Goal: Task Accomplishment & Management: Complete application form

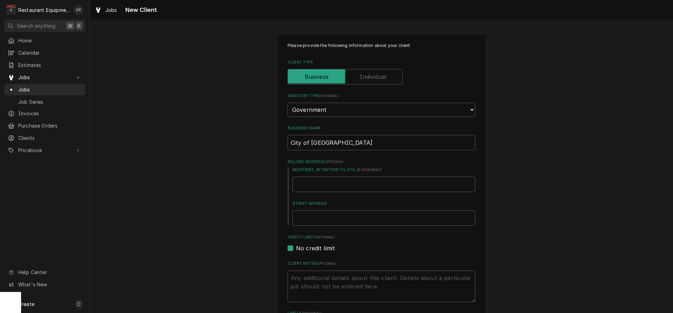
select select "4"
click at [113, 12] on span "Jobs" at bounding box center [111, 9] width 12 height 7
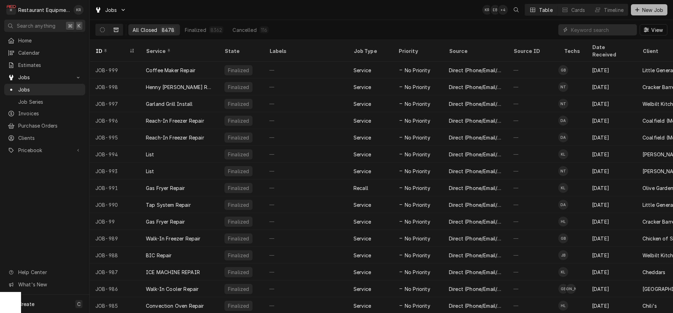
click at [652, 9] on span "New Job" at bounding box center [653, 9] width 24 height 7
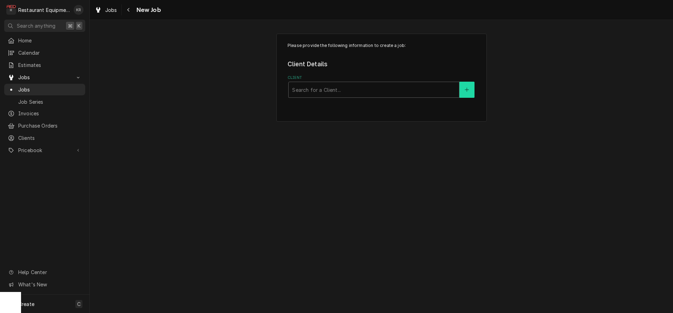
click at [465, 88] on button "Client" at bounding box center [466, 90] width 15 height 16
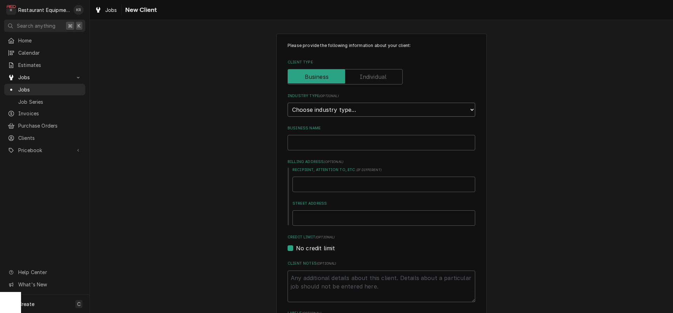
select select "4"
click option "Government" at bounding box center [0, 0] width 0 height 0
click at [323, 148] on input "Business Name" at bounding box center [381, 142] width 188 height 15
type textarea "x"
type input "C"
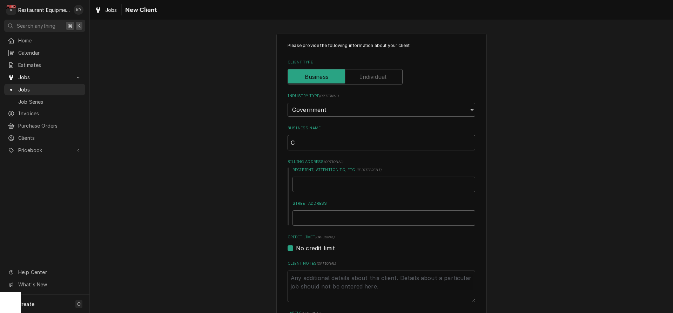
type textarea "x"
type input "Ci"
type textarea "x"
type input "Cit"
type textarea "x"
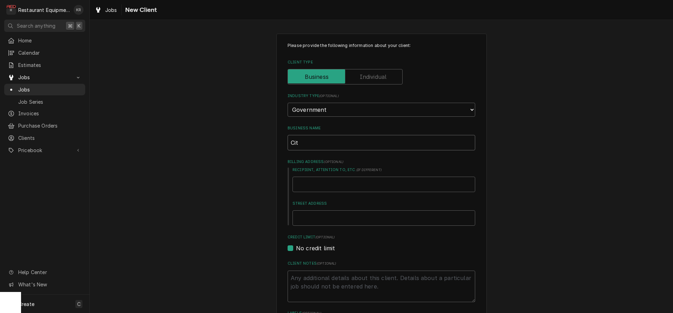
type input "City"
type textarea "x"
type input "City"
type textarea "x"
type input "City o"
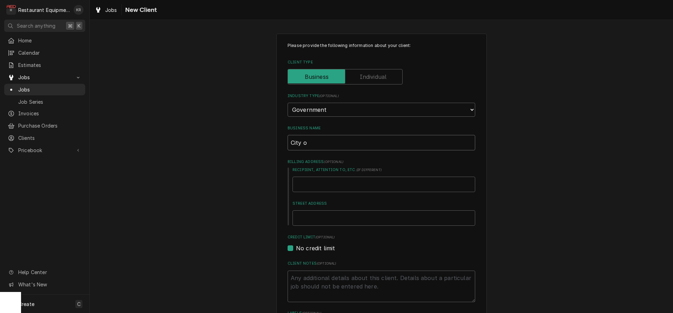
type textarea "x"
type input "City of"
type textarea "x"
type input "City of"
type textarea "x"
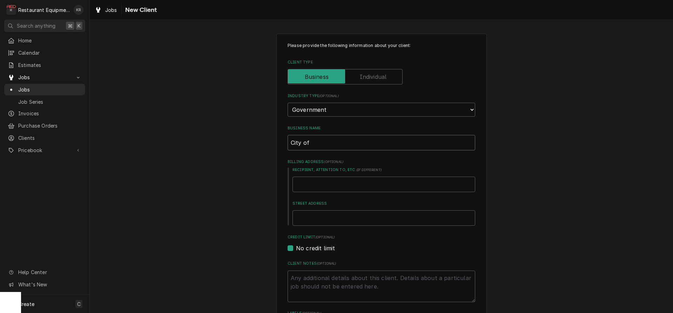
type input "City of C"
type textarea "x"
type input "City of Cha"
type textarea "x"
type input "City of Char"
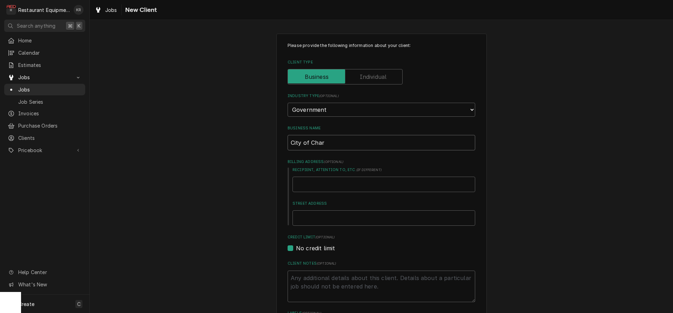
type textarea "x"
type input "City of Charl"
type textarea "x"
type input "City of Charle"
type textarea "x"
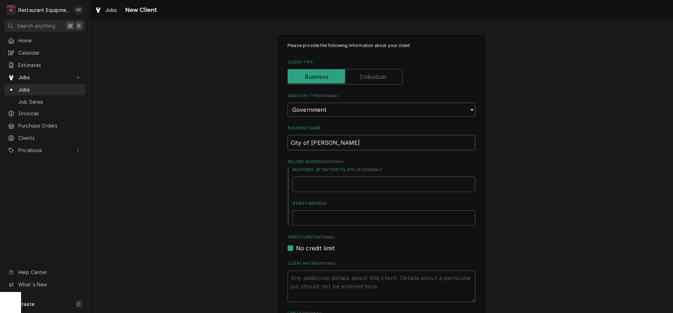
type input "City of Charles"
type textarea "x"
type input "City of Charlest"
type textarea "x"
type input "City of Charlesto"
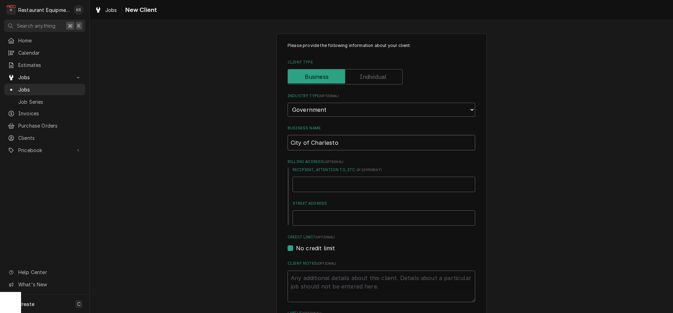
type textarea "x"
type input "City of Charleston"
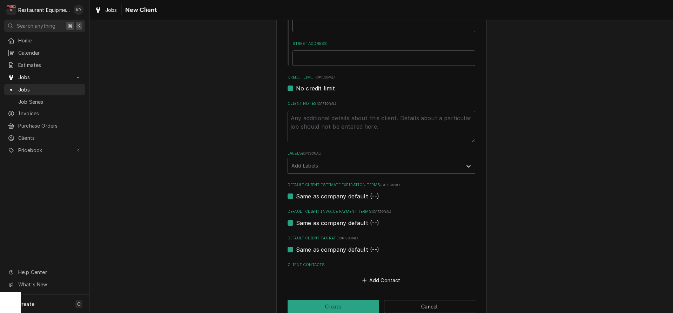
scroll to position [174, 0]
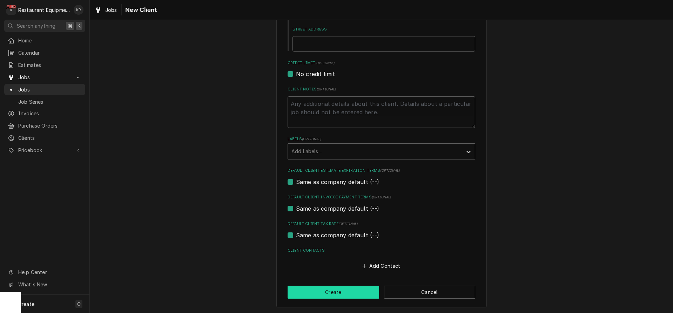
click at [328, 294] on button "Create" at bounding box center [333, 292] width 92 height 13
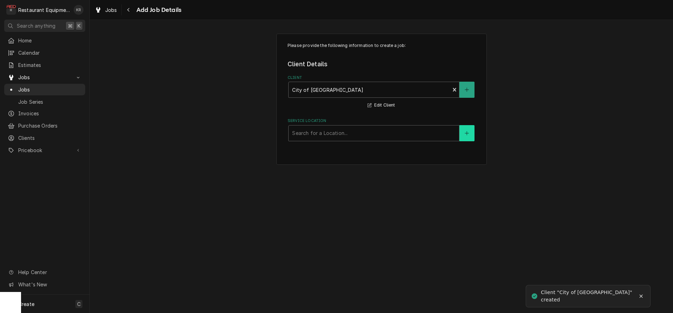
click at [463, 131] on button "Service Location" at bounding box center [466, 133] width 15 height 16
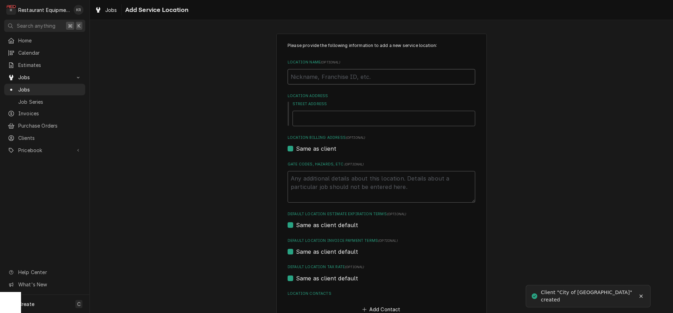
click at [317, 75] on input "Location Name ( optional )" at bounding box center [381, 76] width 188 height 15
click at [312, 79] on input "Location Name ( optional )" at bounding box center [381, 76] width 188 height 15
type textarea "x"
type input "C"
type textarea "x"
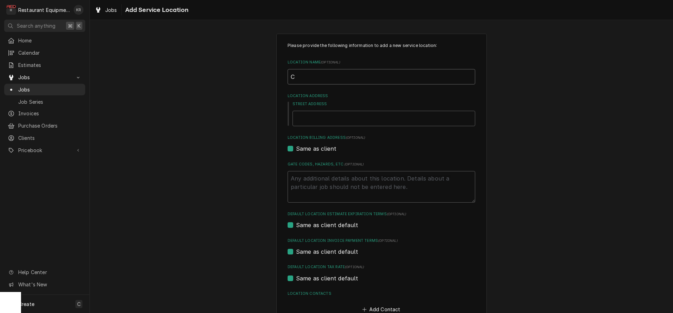
type input "Ch"
type textarea "x"
type input "Cha"
type textarea "x"
type input "Char"
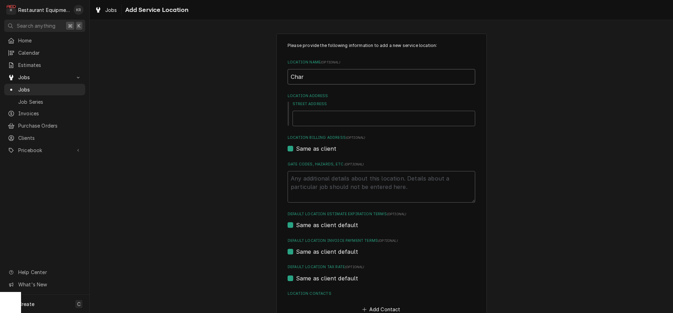
type textarea "x"
type input "Charl"
type textarea "x"
type input "Charle"
type textarea "x"
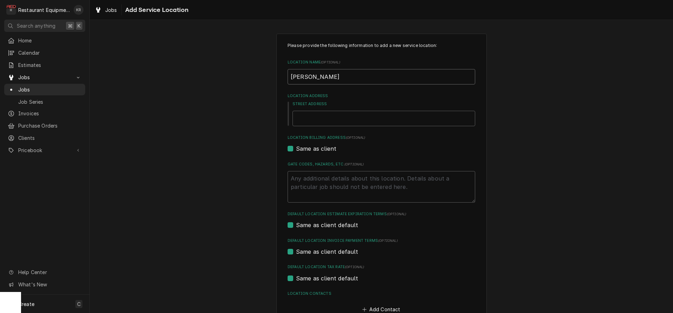
type input "Charles"
type textarea "x"
type input "Charlest"
type textarea "x"
type input "Charlesto"
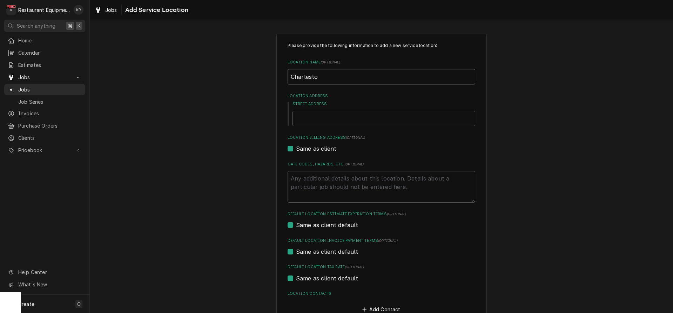
type textarea "x"
type input "Charleston"
type textarea "x"
type input "Charleston"
type textarea "x"
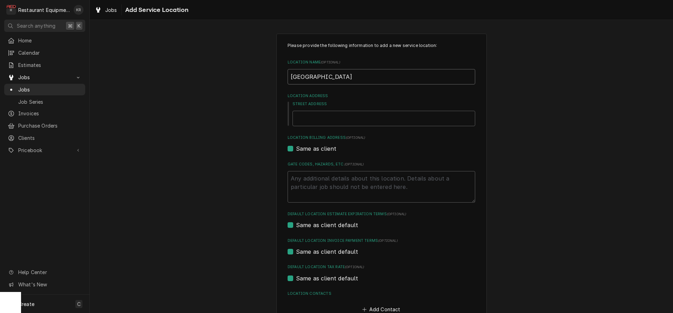
type input "Charleston F"
type textarea "x"
type input "Charleston Fi"
type textarea "x"
type input "Charleston Fir"
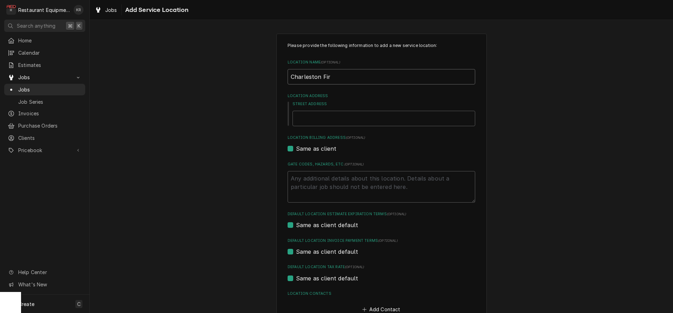
type textarea "x"
type input "Charleston Fire"
type textarea "x"
type input "Charleston Fire"
type textarea "x"
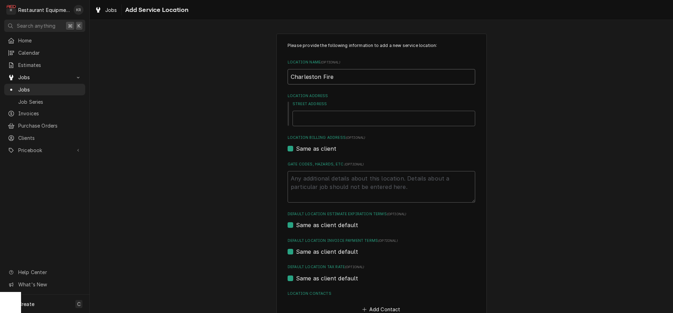
type input "Charleston Fire S"
type textarea "x"
type input "Charleston Fire Sta"
type textarea "x"
type input "Charleston Fire Stat"
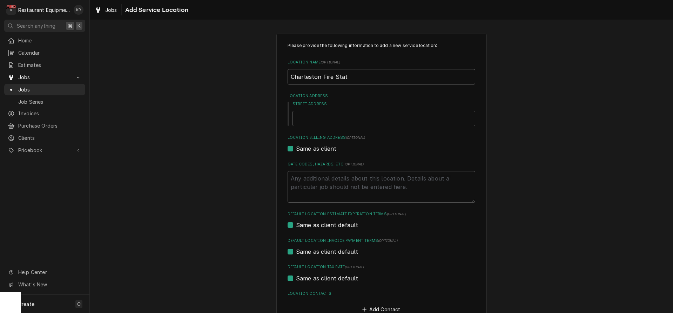
type textarea "x"
type input "Charleston Fire Statin"
type textarea "x"
type input "Charleston Fire Statino"
type textarea "x"
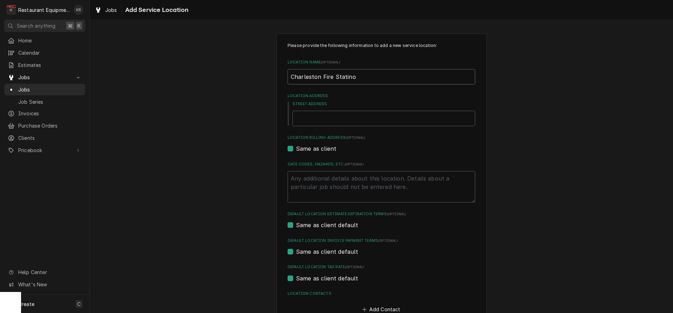
type input "Charleston Fire Statino"
type textarea "x"
type input "Charleston Fire Statin"
type textarea "x"
type input "Charleston Fire Stati"
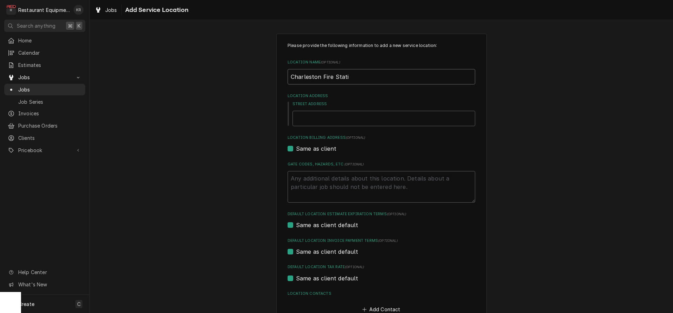
type textarea "x"
type input "Charleston Fire Statio"
type textarea "x"
type input "Charleston Fire Station"
type textarea "x"
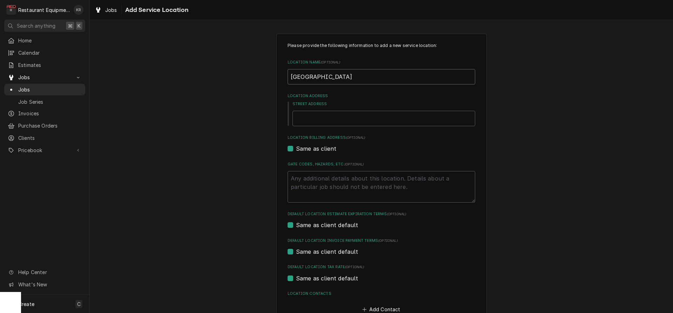
type input "Charleston Fire Station"
type textarea "x"
type input "Charleston Fire Station 8"
type textarea "x"
type input "2"
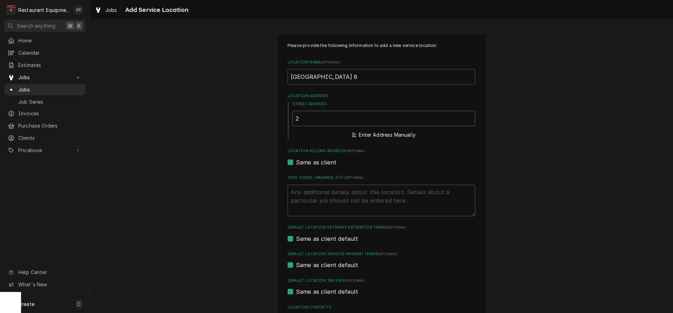
type textarea "x"
type input "20"
type textarea "x"
type input "209"
type textarea "x"
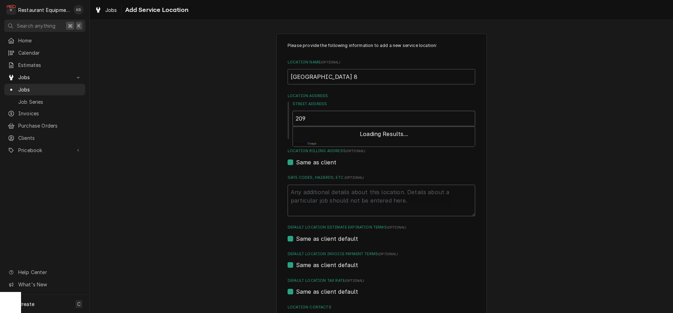
type input "209"
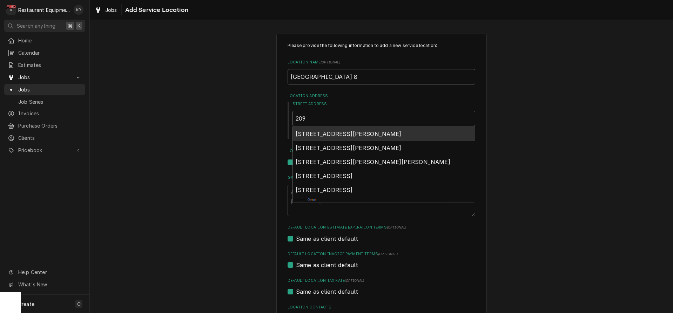
type textarea "x"
type input "209 c"
type textarea "x"
type input "209 co"
type textarea "x"
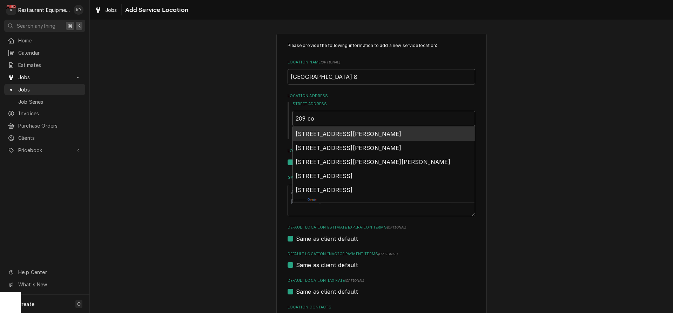
type input "209 cop"
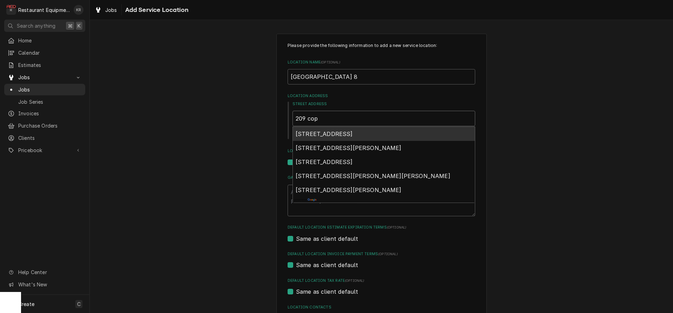
type textarea "x"
type input "209 co"
type textarea "x"
type input "209 c"
type textarea "x"
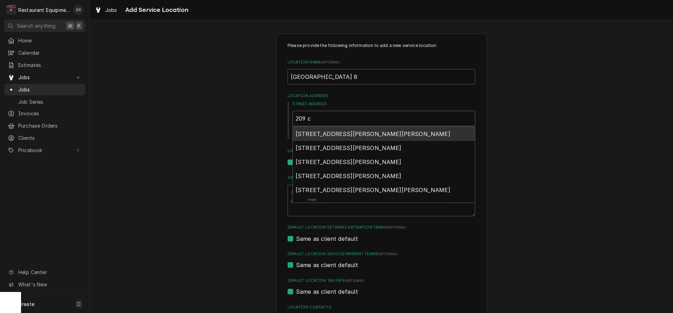
type input "209 co"
type textarea "x"
type input "209 cope"
type textarea "x"
type input "209 copen"
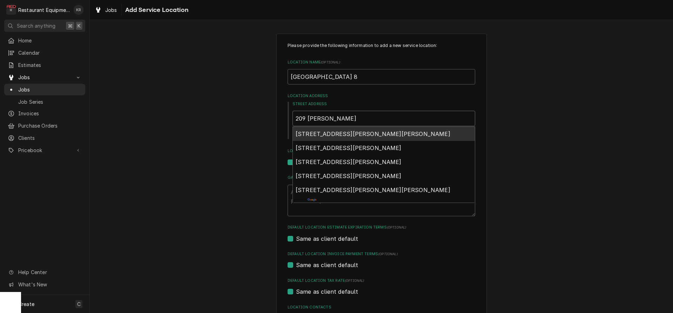
type textarea "x"
type input "209 copenh"
type textarea "x"
type input "209 copenh"
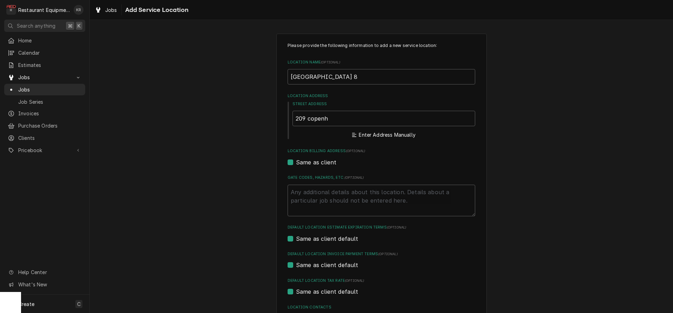
click at [352, 111] on div "Street Address 209 copenh Enter Address Manually" at bounding box center [383, 120] width 183 height 39
click at [352, 116] on input "209 copenh" at bounding box center [383, 118] width 183 height 15
type textarea "x"
type input "209 copenhA"
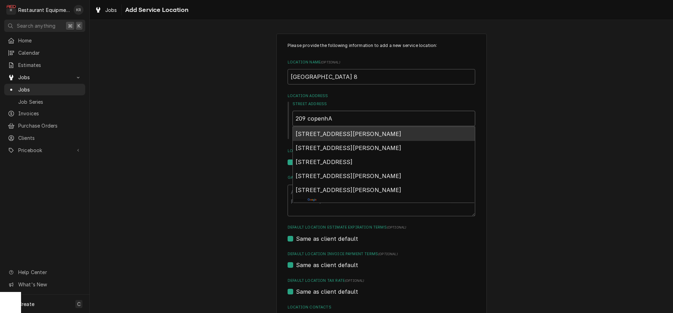
click at [345, 134] on span "209 Copenhaver Drive, Charleston, WV, USA" at bounding box center [349, 133] width 106 height 7
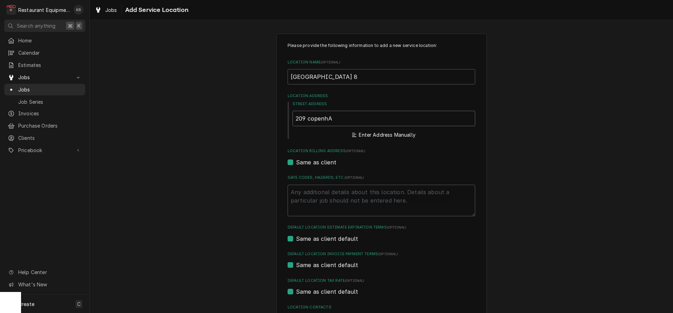
type textarea "x"
type input "209 Copenhaver Dr"
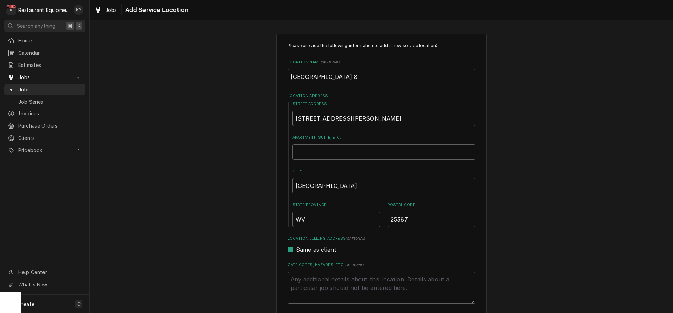
type textarea "x"
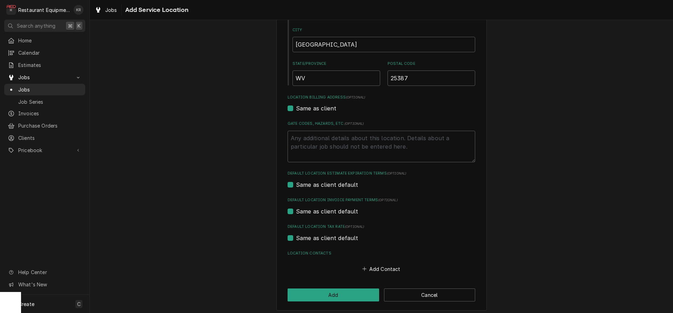
scroll to position [145, 0]
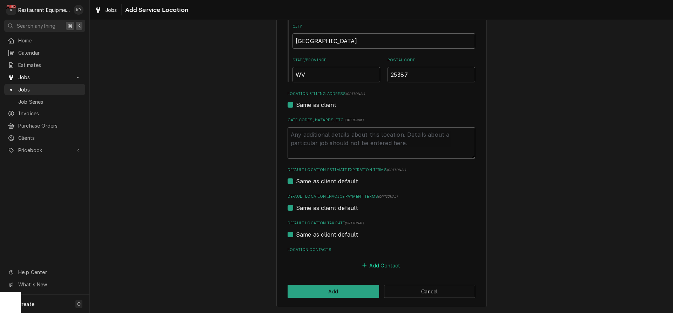
type input "209 Copenhaver Dr"
click at [376, 264] on button "Add Contact" at bounding box center [381, 265] width 40 height 10
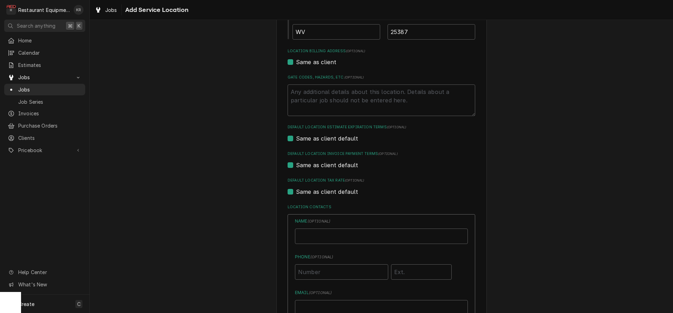
type textarea "x"
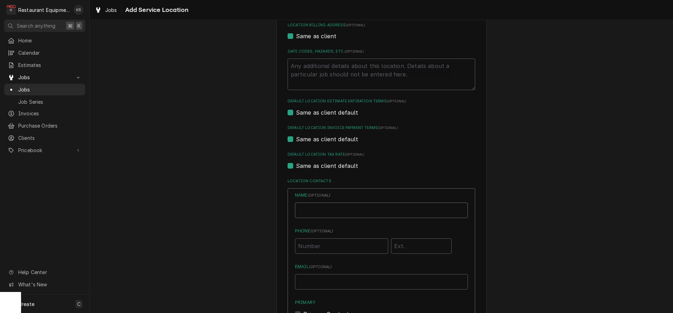
click at [314, 208] on input "Location Name ( optional )" at bounding box center [381, 210] width 173 height 15
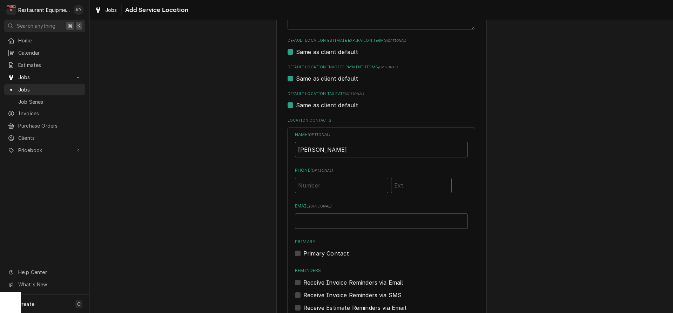
scroll to position [277, 0]
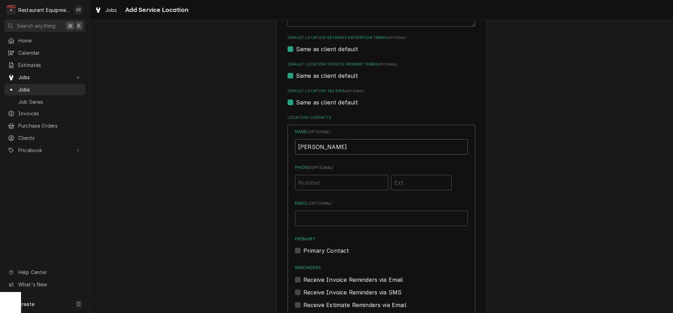
type input "[PERSON_NAME]"
type input "[PHONE_NUMBER]"
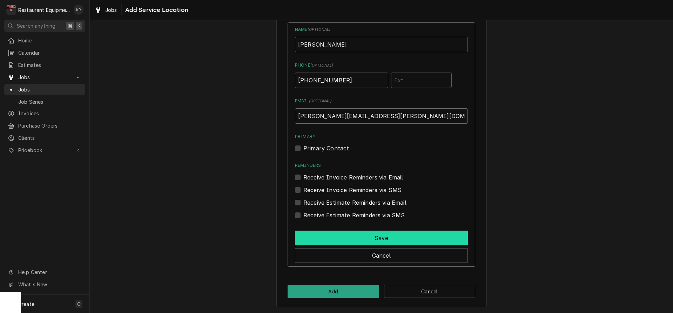
type input "[PERSON_NAME][EMAIL_ADDRESS][PERSON_NAME][DOMAIN_NAME]"
click at [343, 235] on button "Save" at bounding box center [381, 238] width 173 height 15
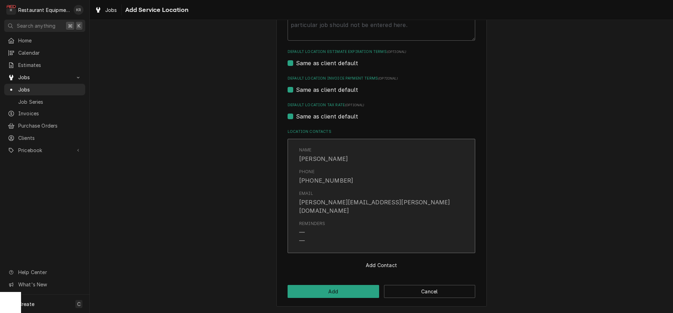
scroll to position [255, 0]
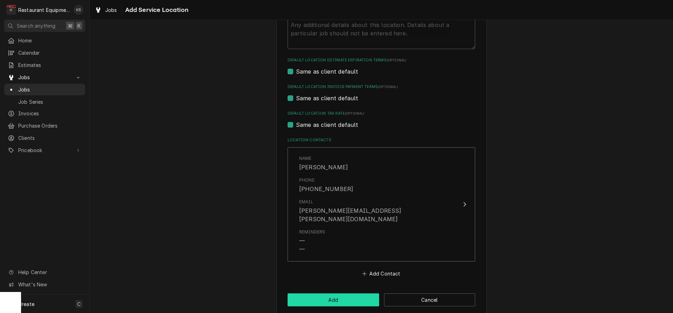
click at [334, 293] on button "Add" at bounding box center [333, 299] width 92 height 13
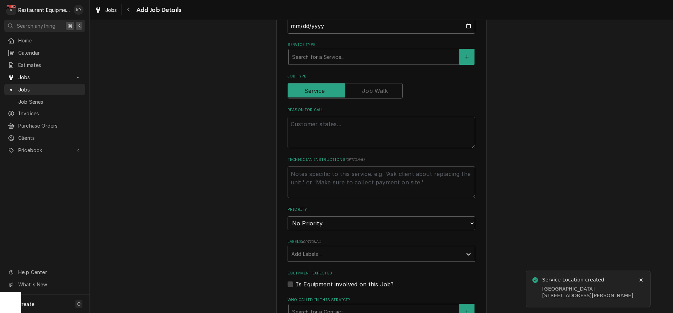
scroll to position [208, 0]
click at [326, 50] on div "Service Type" at bounding box center [373, 55] width 163 height 13
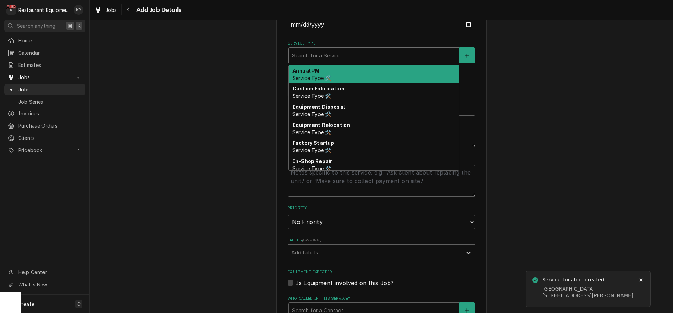
type textarea "x"
type input "b"
type textarea "x"
type input "br"
type textarea "x"
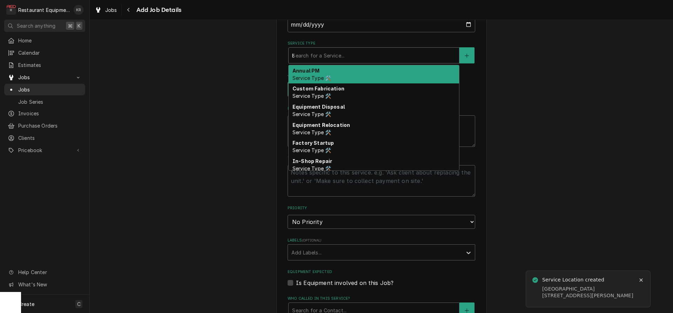
type input "bre"
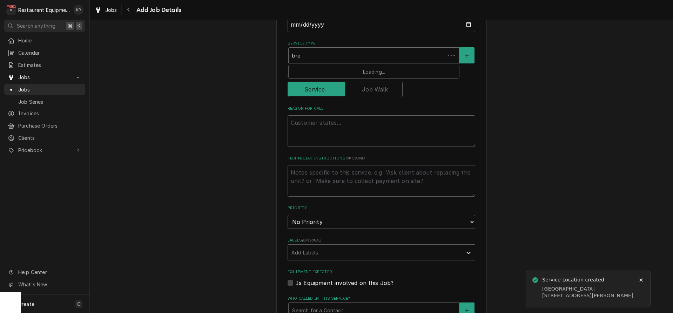
type textarea "x"
type input "brea"
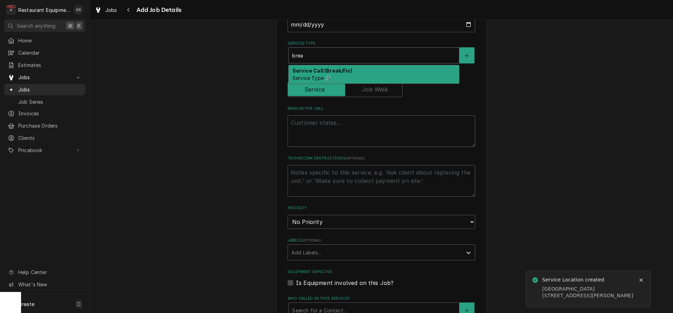
click at [319, 70] on strong "Service Call (Break/Fix)" at bounding box center [322, 71] width 60 height 6
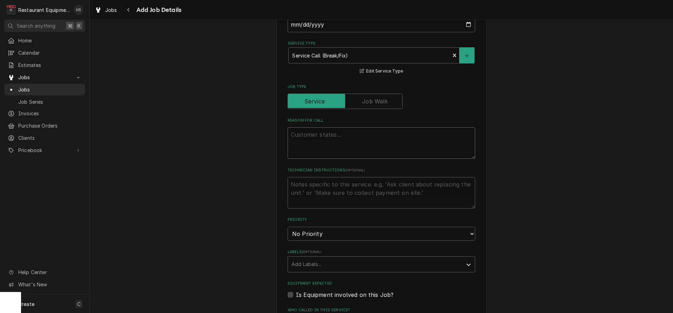
click at [324, 133] on textarea "Reason For Call" at bounding box center [381, 143] width 188 height 32
type textarea "x"
type textarea "A"
type textarea "x"
type textarea "Am"
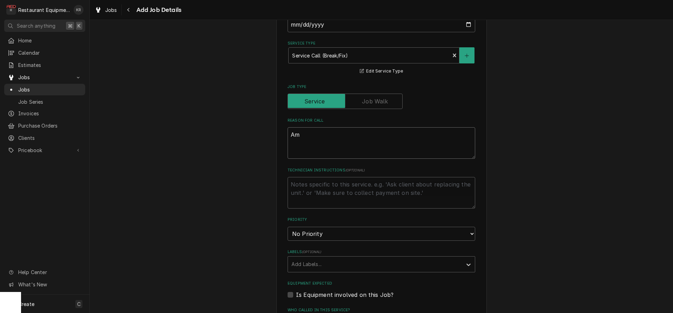
type textarea "x"
type textarea "Ame"
type textarea "x"
type textarea "Amer"
type textarea "x"
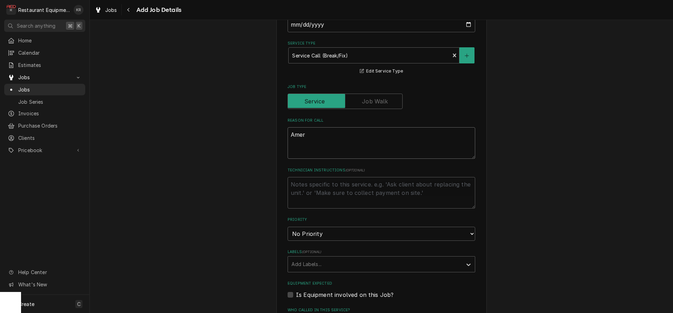
type textarea "Ameri"
type textarea "x"
type textarea "Americ"
type textarea "x"
type textarea "America"
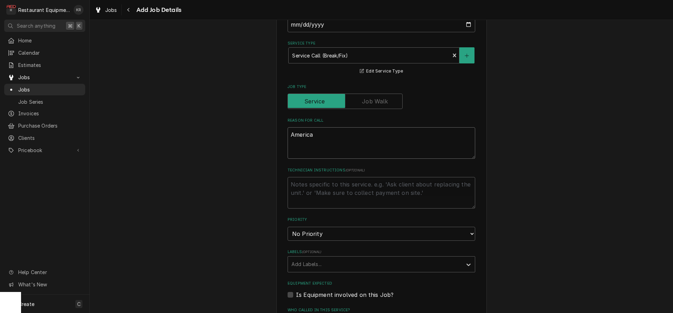
type textarea "x"
type textarea "American"
type textarea "x"
type textarea "American R"
type textarea "x"
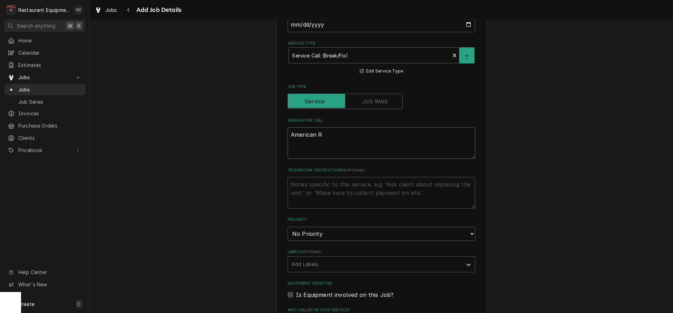
type textarea "American Ra"
type textarea "x"
type textarea "American Ran"
type textarea "x"
type textarea "American Rang"
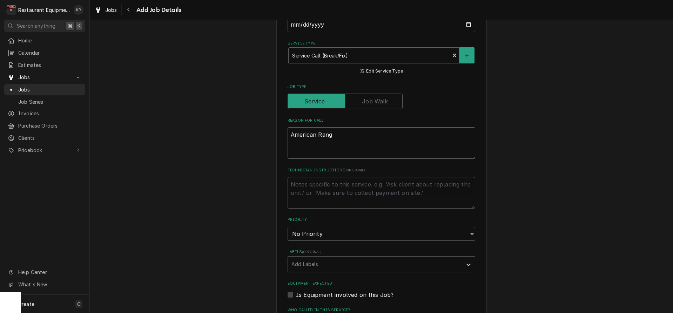
type textarea "x"
type textarea "American Range"
type textarea "x"
type textarea "American Range"
type textarea "x"
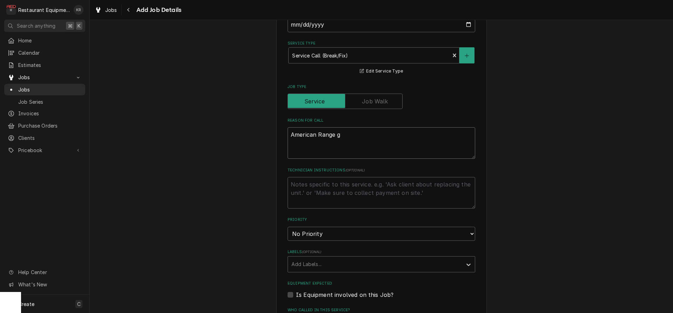
type textarea "American Range ga"
type textarea "x"
type textarea "American Range gas"
type textarea "x"
type textarea "American Range gas"
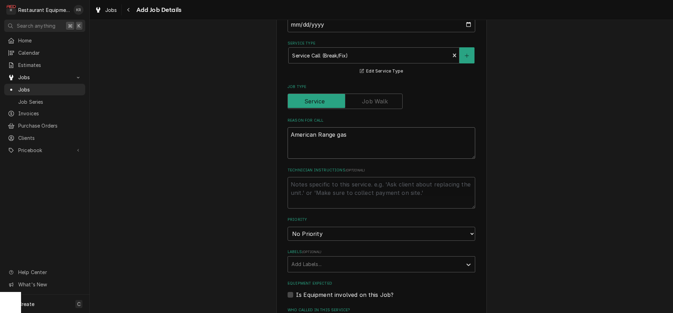
type textarea "x"
type textarea "American Range gas o"
type textarea "x"
type textarea "American Range gas ov"
type textarea "x"
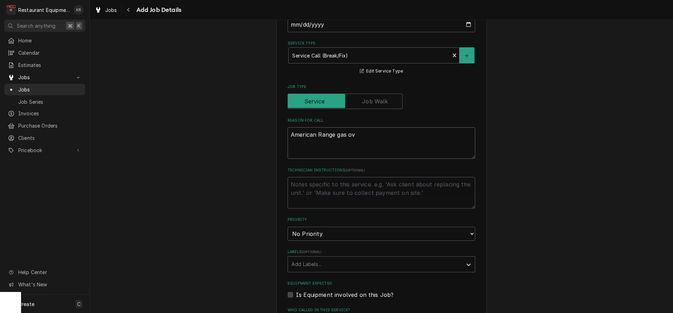
type textarea "American Range gas ove"
type textarea "x"
type textarea "American Range gas oven"
type textarea "x"
type textarea "American Range gas oven"
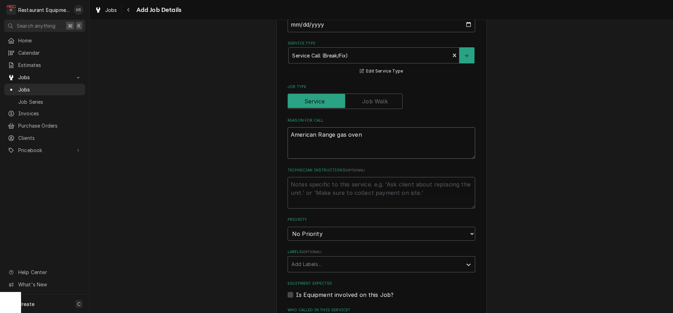
type textarea "x"
type textarea "American Range gas oven w"
type textarea "x"
type textarea "American Range gas oven won"
type textarea "x"
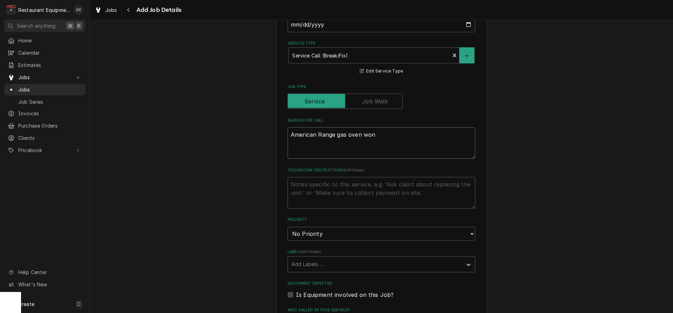
type textarea "American Range gas oven won'"
type textarea "x"
type textarea "American Range gas oven won't"
type textarea "x"
type textarea "American Range gas oven won't"
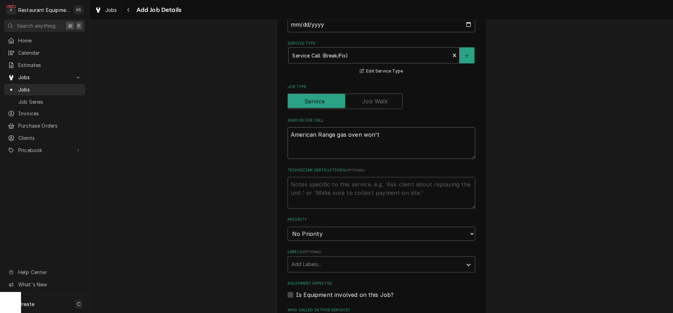
type textarea "x"
type textarea "American Range gas oven won't h"
type textarea "x"
type textarea "American Range gas oven won't he"
type textarea "x"
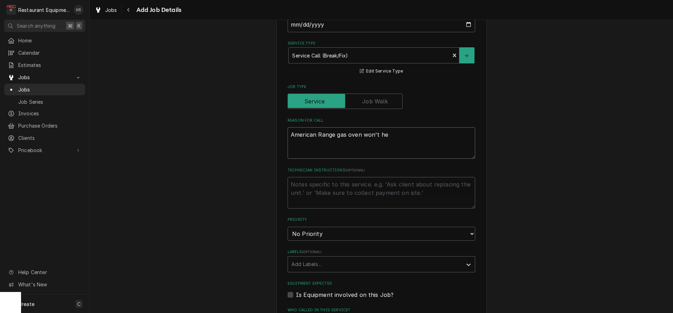
type textarea "American Range gas oven won't hea"
type textarea "x"
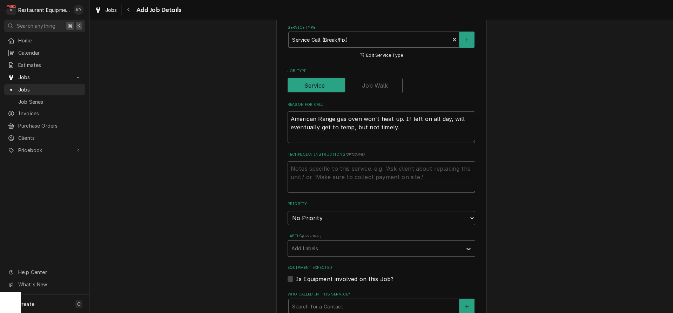
scroll to position [225, 0]
click option "High" at bounding box center [0, 0] width 0 height 0
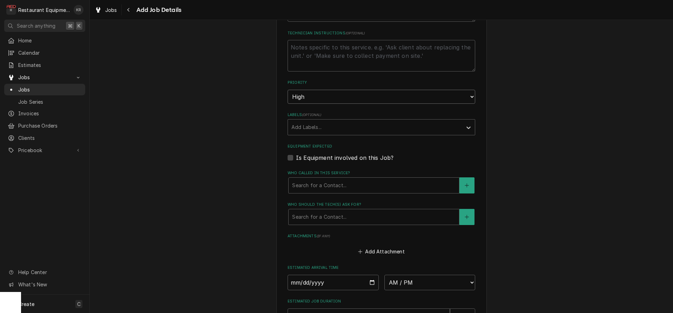
scroll to position [377, 0]
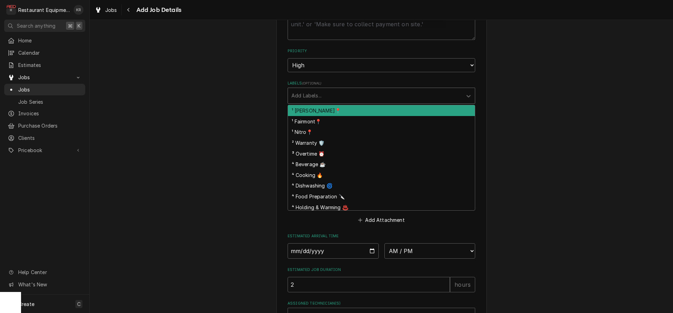
click at [330, 96] on div "Labels" at bounding box center [374, 95] width 167 height 13
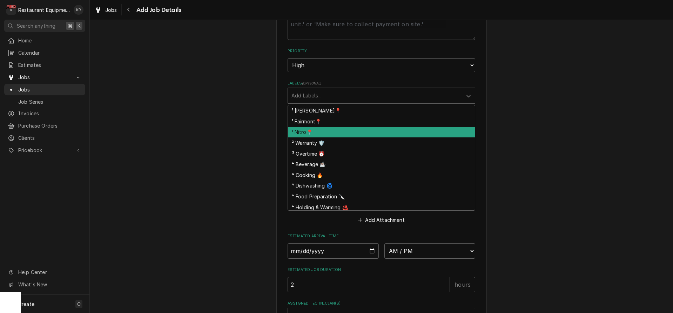
click at [328, 129] on div "¹ Nitro📍" at bounding box center [381, 132] width 187 height 11
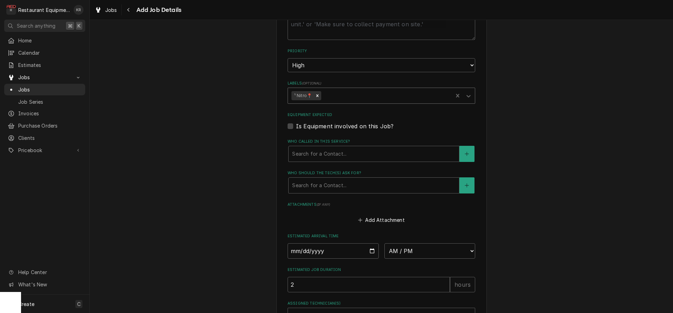
drag, startPoint x: 351, startPoint y: 96, endPoint x: 351, endPoint y: 101, distance: 4.6
click at [351, 96] on div "Labels" at bounding box center [386, 95] width 127 height 13
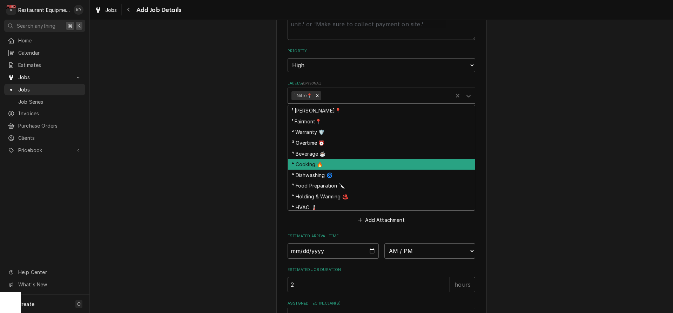
click at [345, 163] on div "⁴ Cooking 🔥" at bounding box center [381, 164] width 187 height 11
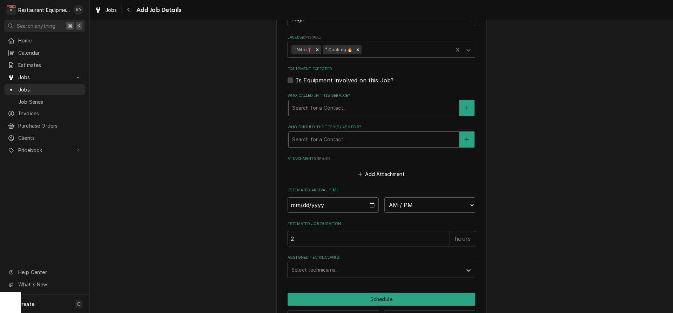
scroll to position [426, 0]
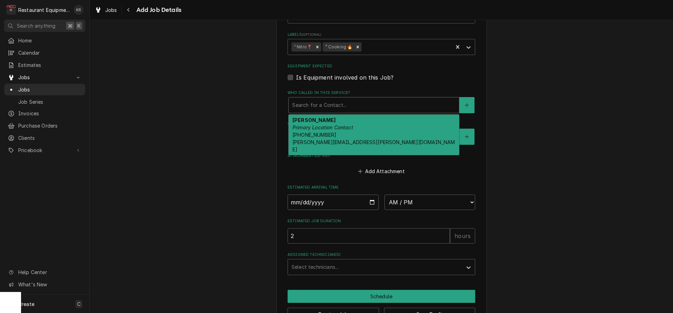
drag, startPoint x: 324, startPoint y: 105, endPoint x: 325, endPoint y: 114, distance: 9.1
click at [324, 106] on div "Who called in this service?" at bounding box center [373, 105] width 163 height 13
click at [325, 134] on span "(304) 982-1251 brandon.withrow@cityofcharleston.org" at bounding box center [373, 142] width 162 height 21
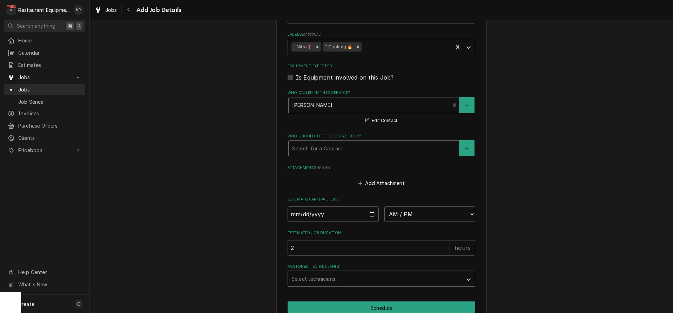
click at [325, 146] on div "Who should the tech(s) ask for?" at bounding box center [373, 148] width 163 height 13
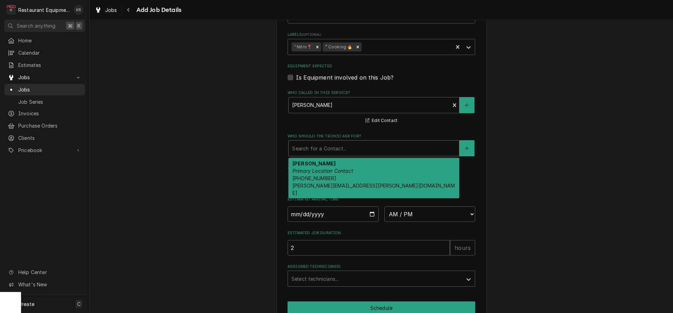
click at [323, 171] on em "Primary Location Contact" at bounding box center [322, 171] width 61 height 6
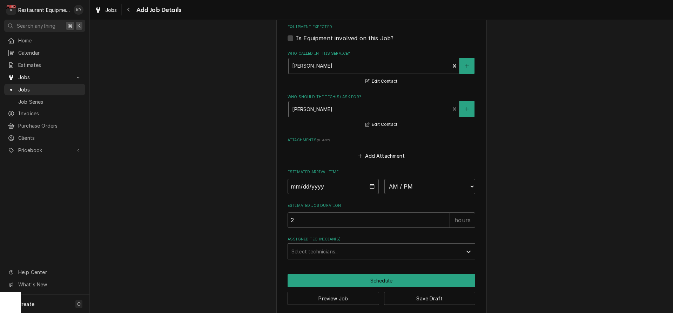
scroll to position [470, 0]
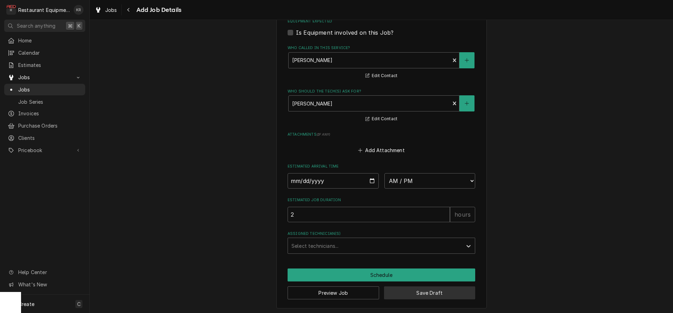
click at [418, 288] on button "Save Draft" at bounding box center [430, 292] width 92 height 13
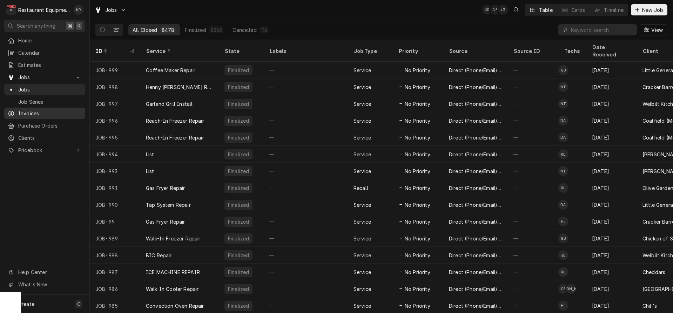
click at [104, 30] on icon "Dynamic Content Wrapper" at bounding box center [102, 29] width 5 height 5
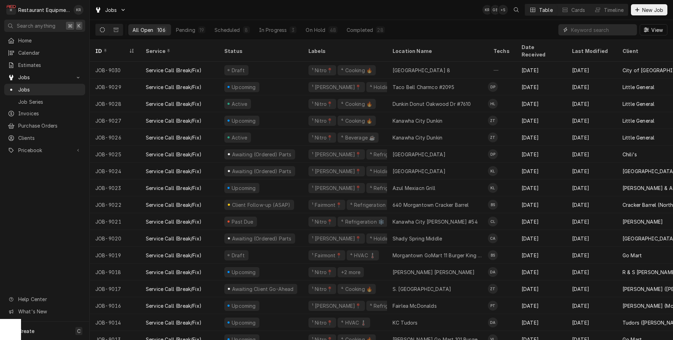
click at [619, 26] on input "Dynamic Content Wrapper" at bounding box center [602, 29] width 62 height 11
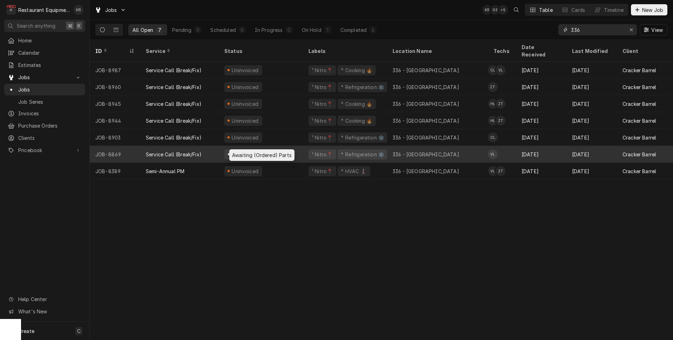
type input "336"
click at [279, 151] on div "Awaiting (Ordered) Parts" at bounding box center [261, 154] width 61 height 7
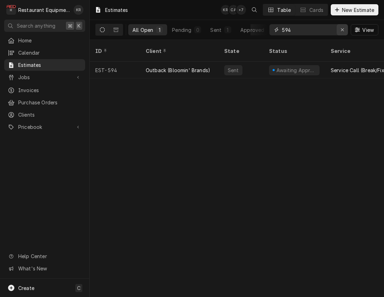
click at [342, 31] on icon "Erase input" at bounding box center [343, 29] width 4 height 5
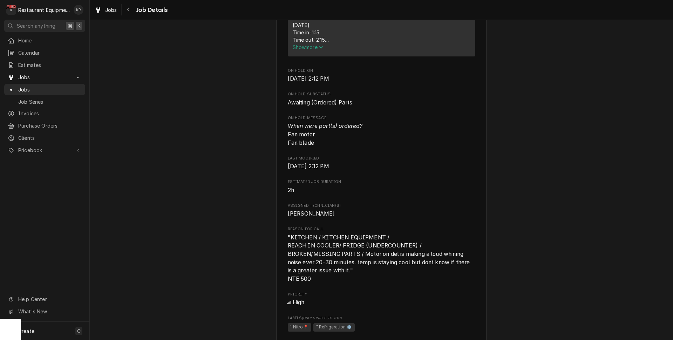
scroll to position [319, 0]
click at [130, 13] on div "Navigate back" at bounding box center [128, 9] width 7 height 7
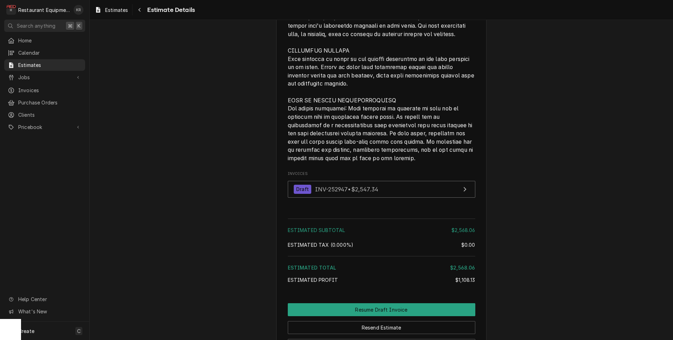
scroll to position [1520, 0]
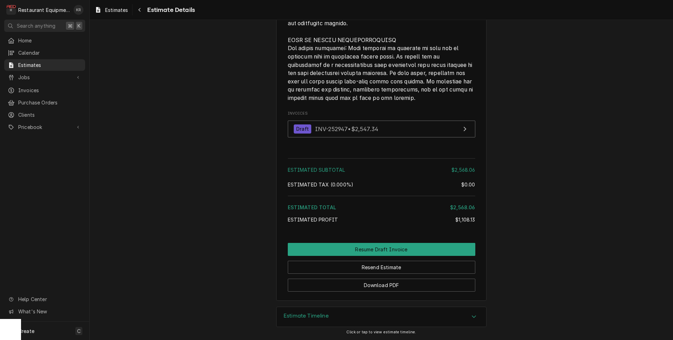
click at [330, 317] on div "Estimate Timeline" at bounding box center [382, 317] width 210 height 20
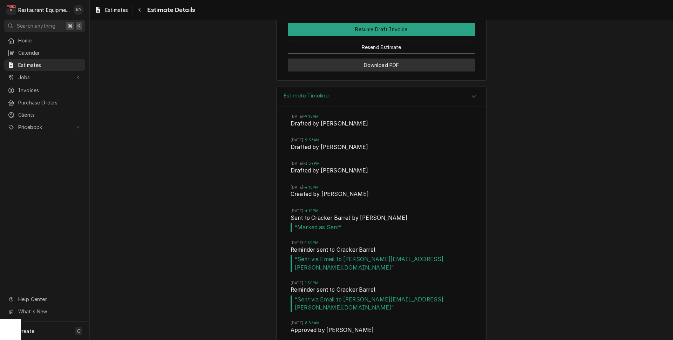
scroll to position [1735, 0]
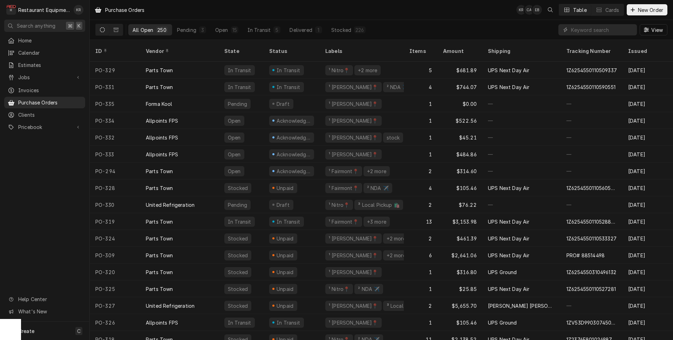
click at [283, 67] on div "In Transit" at bounding box center [288, 70] width 25 height 7
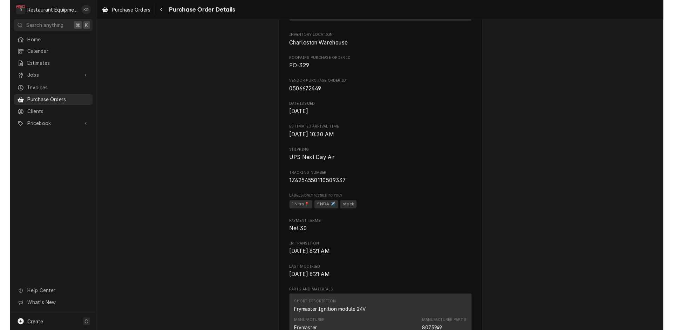
scroll to position [227, 0]
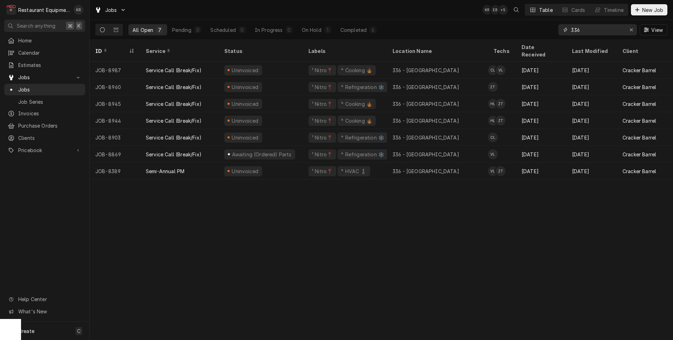
drag, startPoint x: 580, startPoint y: 29, endPoint x: 528, endPoint y: 31, distance: 52.6
click at [571, 31] on input "336" at bounding box center [597, 29] width 53 height 11
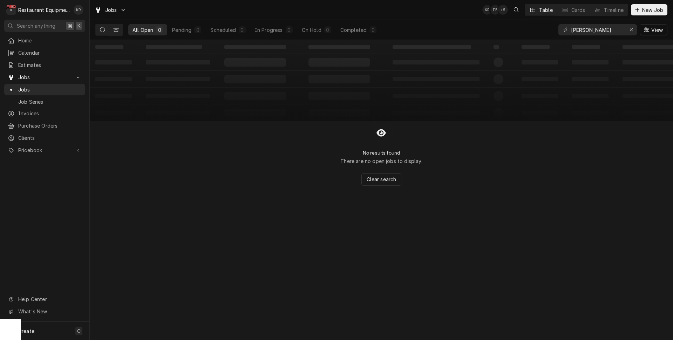
click at [115, 31] on icon "Dynamic Content Wrapper" at bounding box center [116, 29] width 5 height 5
click at [104, 30] on icon "Dynamic Content Wrapper" at bounding box center [102, 29] width 5 height 5
click at [601, 32] on input "calloway" at bounding box center [597, 29] width 53 height 11
drag, startPoint x: 584, startPoint y: 30, endPoint x: 535, endPoint y: 27, distance: 49.2
click at [571, 27] on input "calloway" at bounding box center [597, 29] width 53 height 11
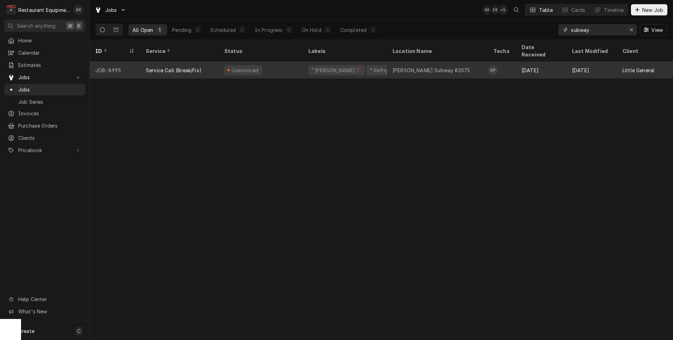
type input "subway"
click at [401, 67] on div "Robert C Byrd Subway #2075" at bounding box center [431, 70] width 77 height 7
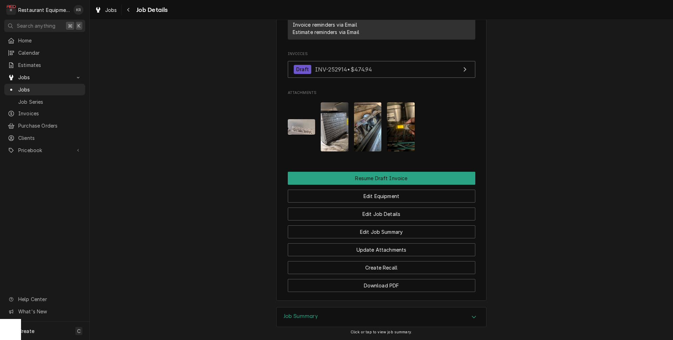
scroll to position [663, 0]
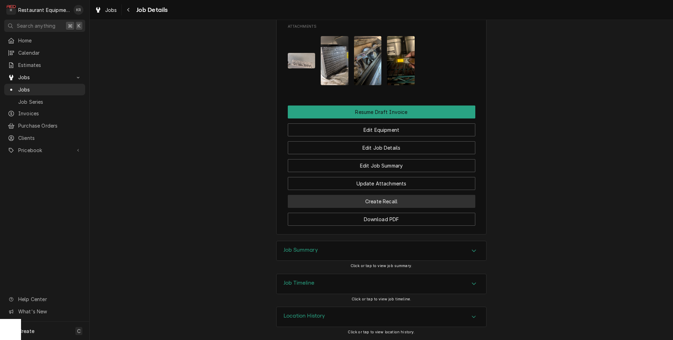
click at [383, 199] on button "Create Recall" at bounding box center [382, 201] width 188 height 13
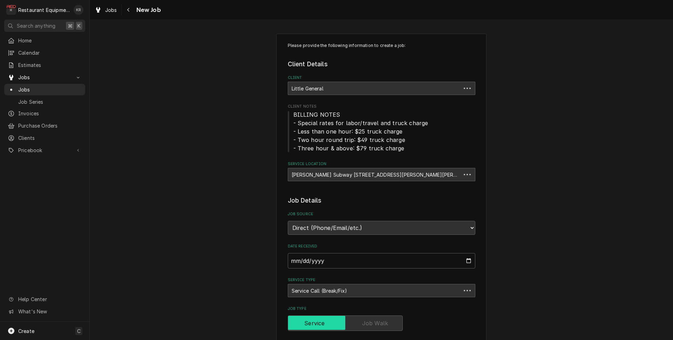
type textarea "x"
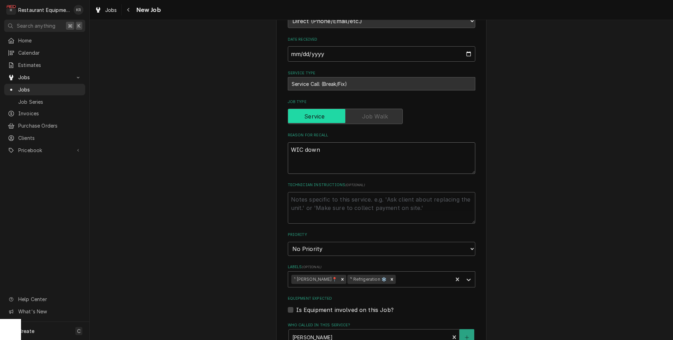
scroll to position [205, 0]
click at [291, 148] on textarea "WIC down" at bounding box center [382, 159] width 188 height 32
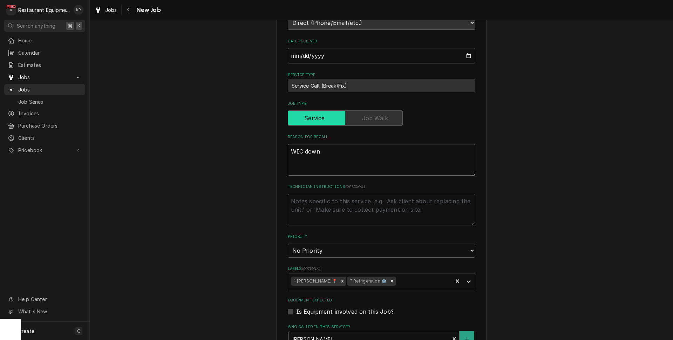
paste textarea "Work Order #: 88865 Request number: 113465 walk in cooler is at 53 degrees waki…"
type textarea "Work Order #: 88865 Request number: 113465 walk in cooler is at 53 degrees waki…"
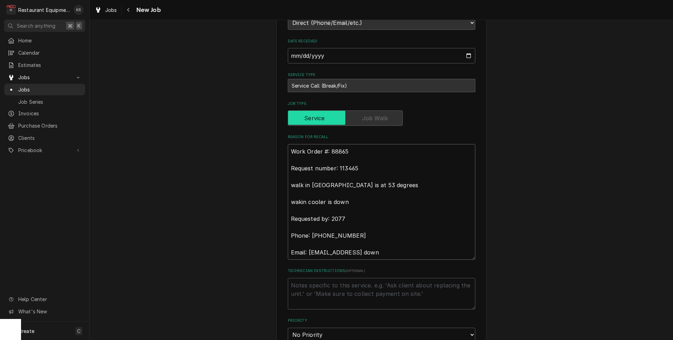
type textarea "x"
type textarea "Work Order #: 88865 Request number: 113465 walk in cooler is at 53 degrees waki…"
type textarea "x"
type textarea "Work Order #: 88865 Request number: 113465 walk in cooler is at 53 degrees waki…"
type textarea "x"
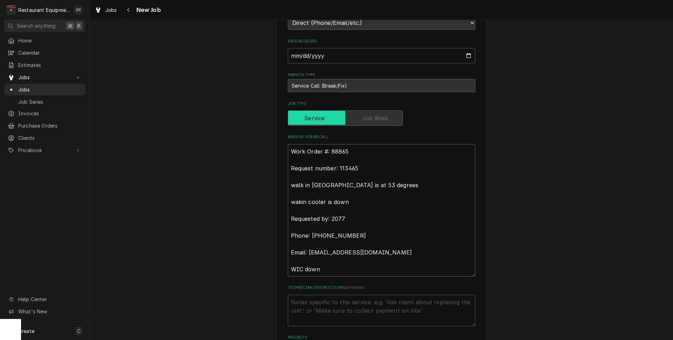
click at [324, 266] on textarea "Work Order #: 88865 Request number: 113465 walk in cooler is at 53 degrees waki…" at bounding box center [382, 210] width 188 height 133
type textarea "Work Order #: 88865 Request number: 113465 walk in cooler is at 53 degrees waki…"
type textarea "x"
type textarea "Work Order #: 88865 Request number: 113465 walk in cooler is at 53 degrees waki…"
type textarea "x"
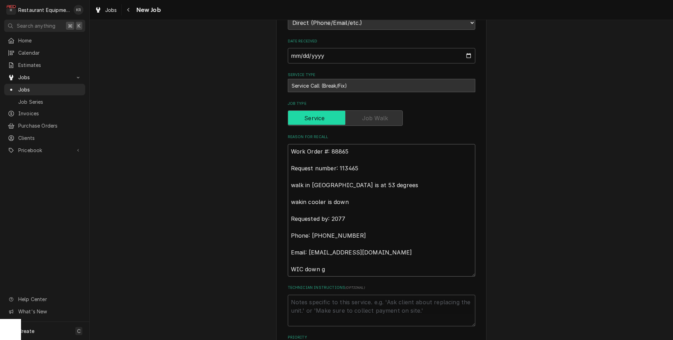
type textarea "Work Order #: 88865 Request number: 113465 walk in cooler is at 53 degrees waki…"
type textarea "x"
type textarea "Work Order #: 88865 Request number: 113465 walk in cooler is at 53 degrees waki…"
type textarea "x"
type textarea "Work Order #: 88865 Request number: 113465 walk in cooler is at 53 degrees waki…"
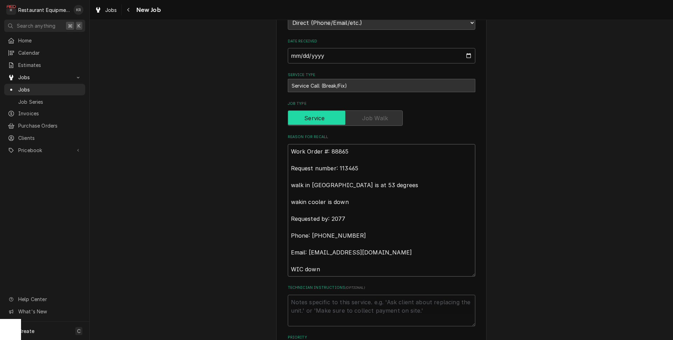
type textarea "x"
type textarea "Work Order #: 88865 Request number: 113465 walk in cooler is at 53 degrees waki…"
type textarea "x"
type textarea "Work Order #: 88865 Request number: 113465 walk in cooler is at 53 degrees waki…"
type textarea "x"
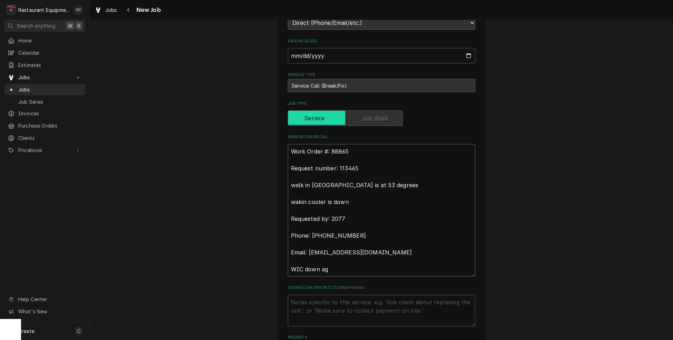
type textarea "Work Order #: 88865 Request number: 113465 walk in cooler is at 53 degrees waki…"
type textarea "x"
type textarea "Work Order #: 88865 Request number: 113465 walk in cooler is at 53 degrees waki…"
type textarea "x"
type textarea "Work Order #: 88865 Request number: 113465 walk in cooler is at 53 degrees waki…"
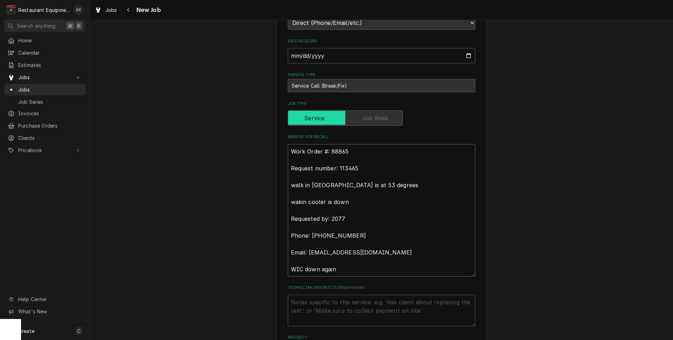
type textarea "x"
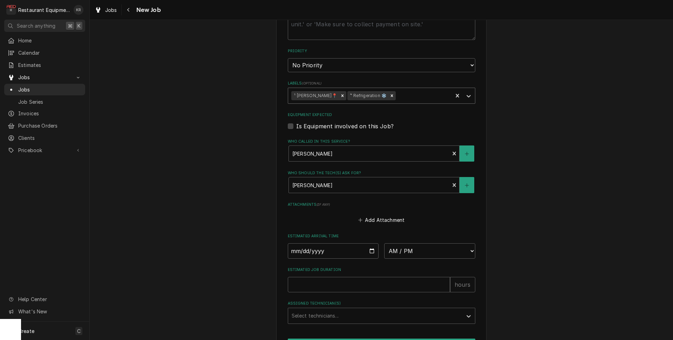
scroll to position [498, 0]
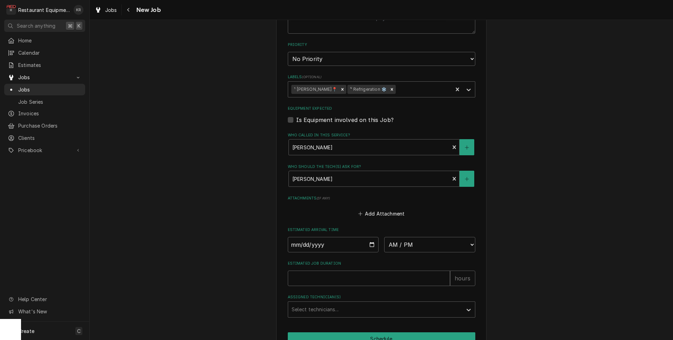
type textarea "Work Order #: 88865 Request number: 113465 walk in cooler is at 53 degrees waki…"
drag, startPoint x: 336, startPoint y: 68, endPoint x: 336, endPoint y: 64, distance: 3.9
click at [336, 67] on fieldset "Job Details Job Source Direct (Phone/Email/etc.) Service Channel Corrigo Ecotra…" at bounding box center [382, 7] width 188 height 619
select select "1"
click option "Urgent" at bounding box center [0, 0] width 0 height 0
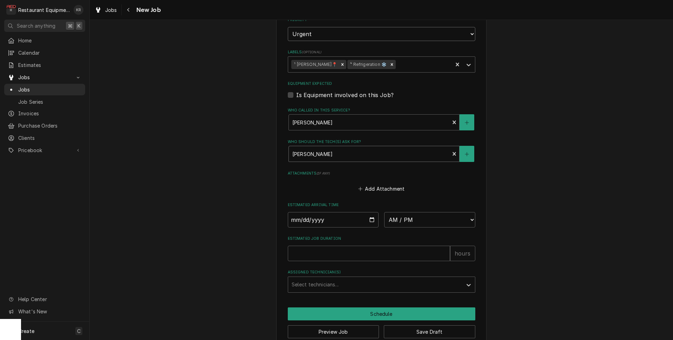
scroll to position [535, 0]
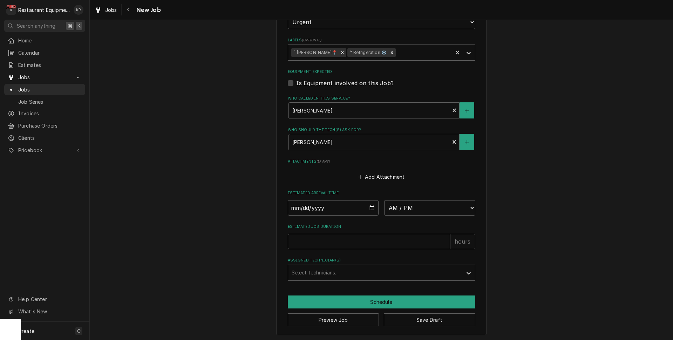
click at [424, 314] on button "Save Draft" at bounding box center [430, 319] width 92 height 13
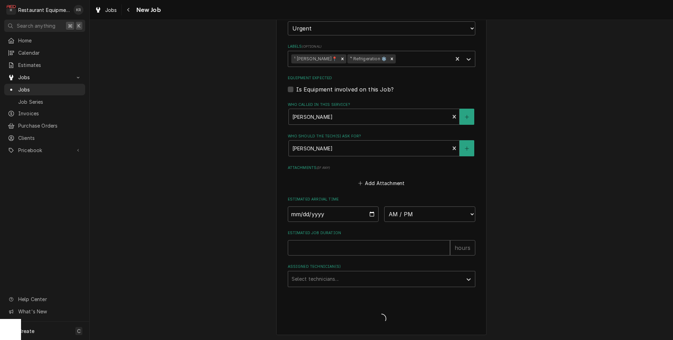
type textarea "x"
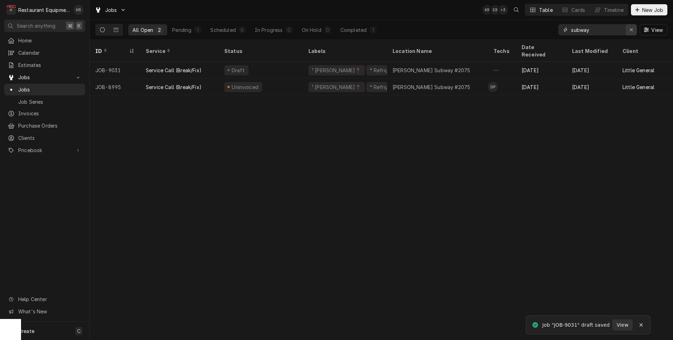
click at [633, 32] on div "Erase input" at bounding box center [631, 29] width 7 height 7
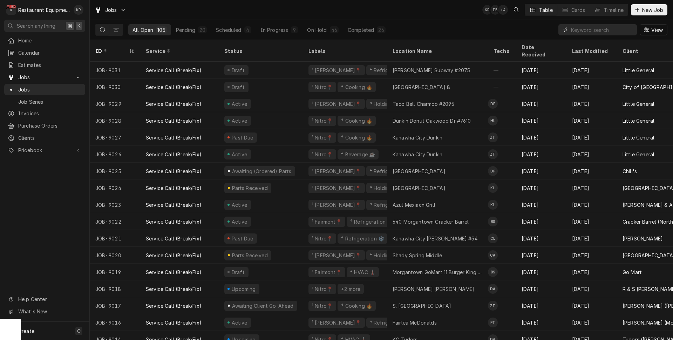
click at [596, 28] on input "Dynamic Content Wrapper" at bounding box center [602, 29] width 62 height 11
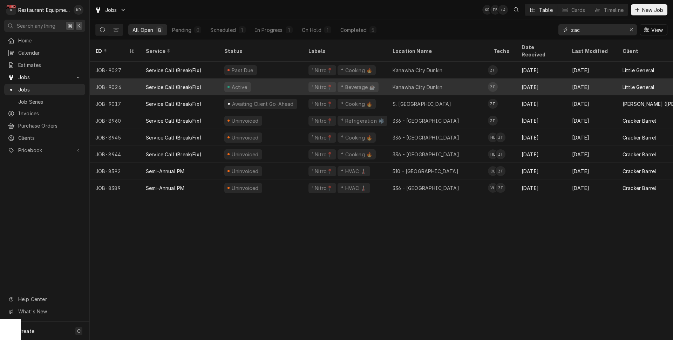
type input "zac"
click at [273, 80] on div "Active" at bounding box center [261, 87] width 84 height 17
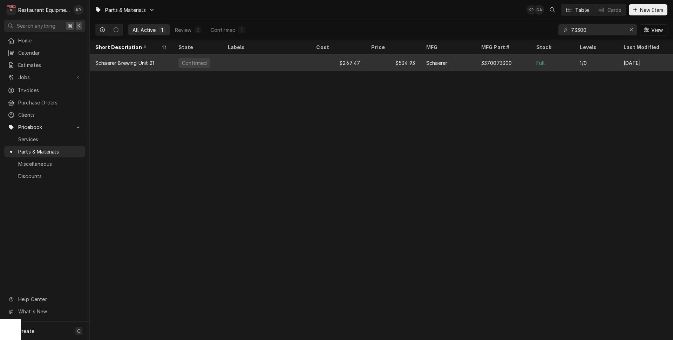
type input "73300"
click at [235, 65] on div "—" at bounding box center [266, 62] width 89 height 17
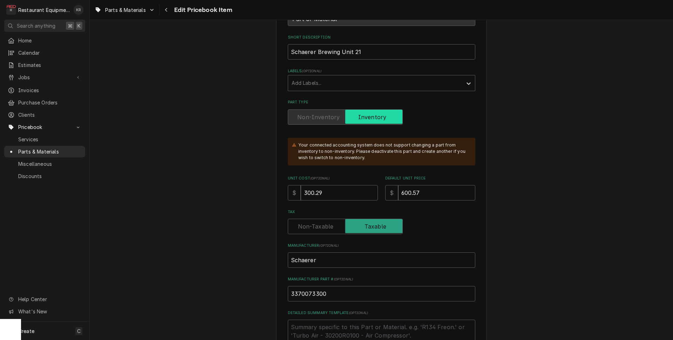
scroll to position [103, 0]
type textarea "x"
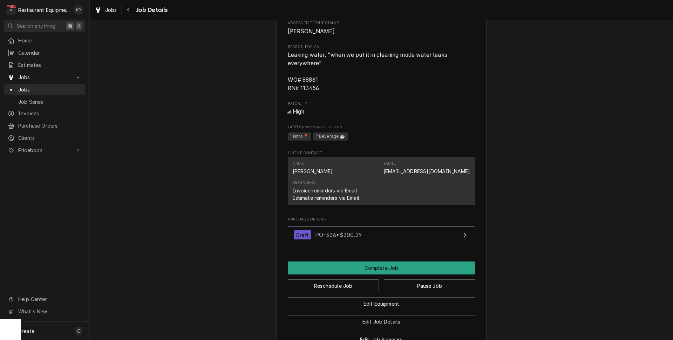
scroll to position [541, 0]
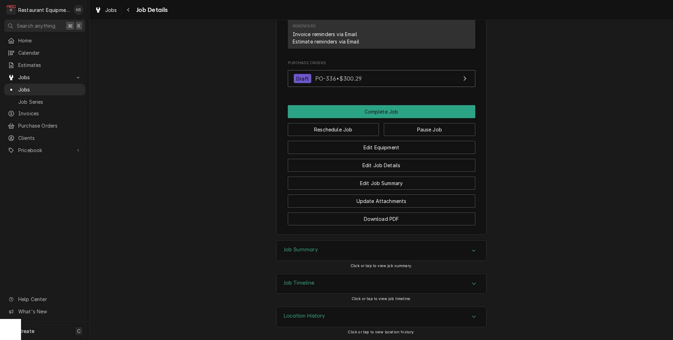
click at [303, 252] on h3 "Job Summary" at bounding box center [301, 249] width 34 height 7
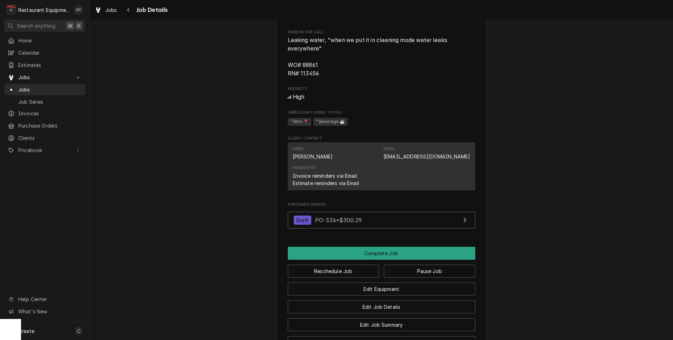
scroll to position [390, 0]
click at [105, 12] on span "Jobs" at bounding box center [111, 9] width 12 height 7
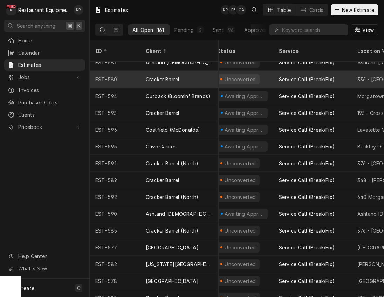
scroll to position [0, 52]
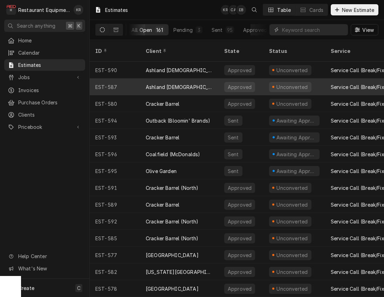
scroll to position [0, 0]
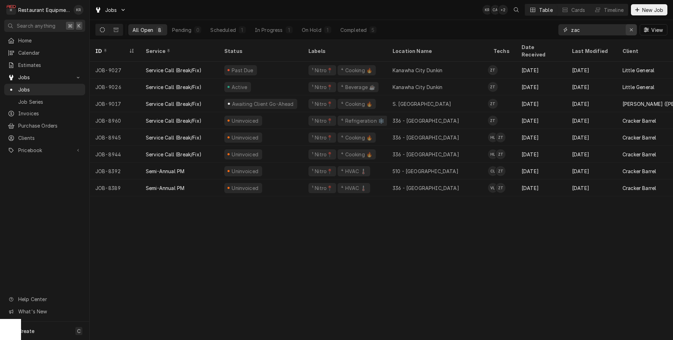
click at [631, 28] on icon "Erase input" at bounding box center [632, 29] width 4 height 5
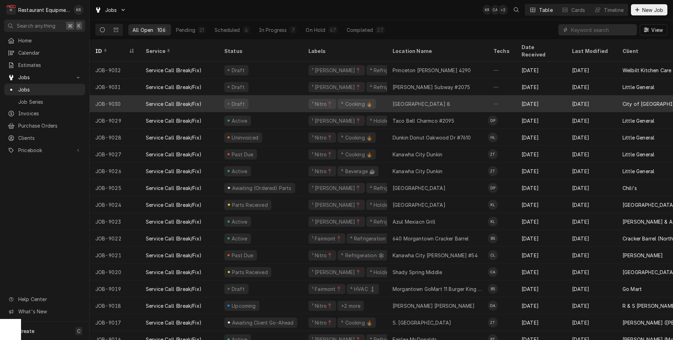
click at [425, 100] on div "Charleston Fire Station 8" at bounding box center [421, 103] width 57 height 7
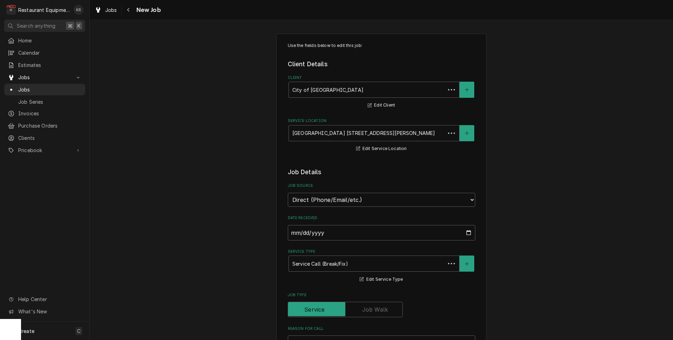
type textarea "x"
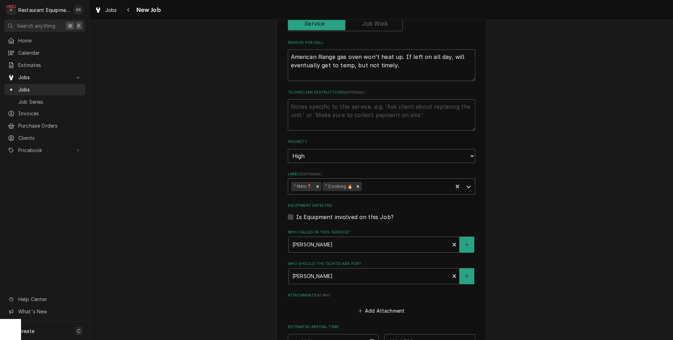
scroll to position [438, 0]
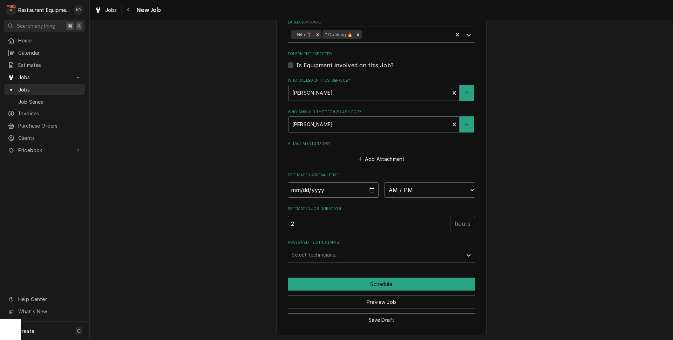
click at [373, 189] on input "Date" at bounding box center [333, 189] width 91 height 15
type input "[DATE]"
type textarea "x"
click at [384, 182] on select "AM / PM 6:00 AM 6:15 AM 6:30 AM 6:45 AM 7:00 AM 7:15 AM 7:30 AM 7:45 AM 8:00 AM…" at bounding box center [429, 189] width 91 height 15
select select "10:45:00"
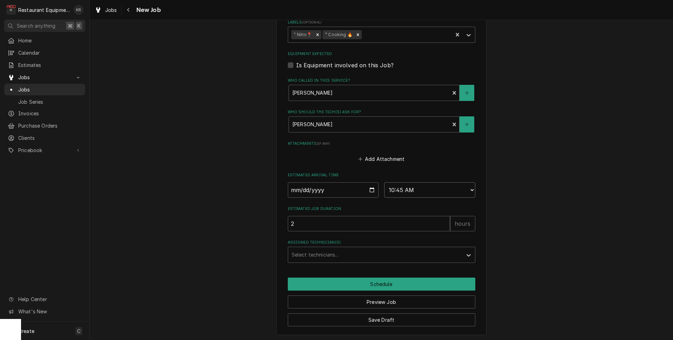
click option "10:45 AM" at bounding box center [0, 0] width 0 height 0
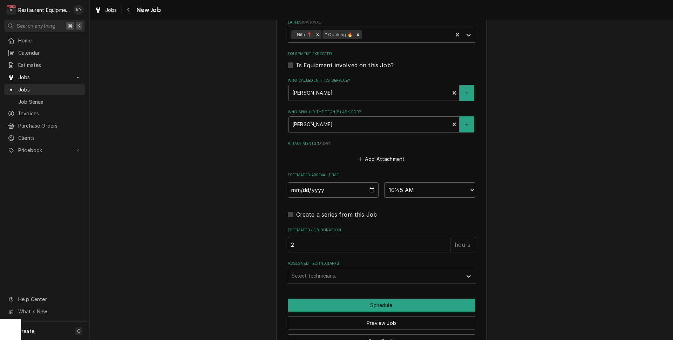
drag, startPoint x: 325, startPoint y: 255, endPoint x: 320, endPoint y: 269, distance: 14.9
click at [325, 255] on fieldset "Job Details Job Source Direct (Phone/Email/etc.) Service Channel Corrigo Ecotra…" at bounding box center [382, 7] width 188 height 554
type textarea "x"
click at [319, 275] on div "Assigned Technician(s)" at bounding box center [375, 276] width 167 height 13
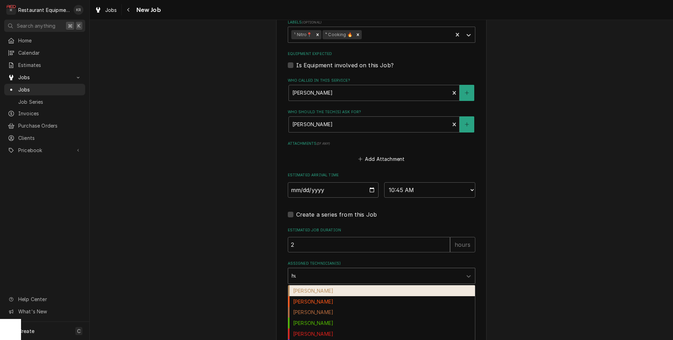
type input "hus"
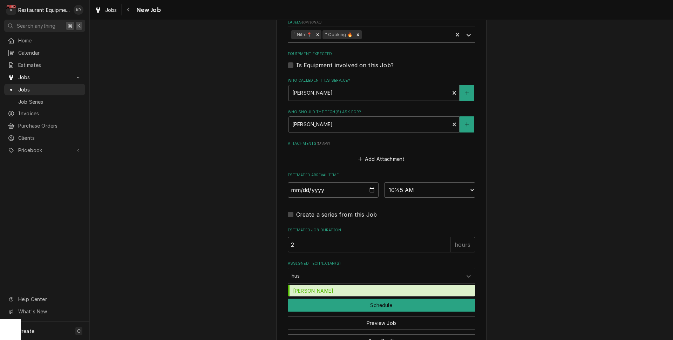
click at [307, 290] on div "[PERSON_NAME]" at bounding box center [381, 290] width 187 height 11
type textarea "x"
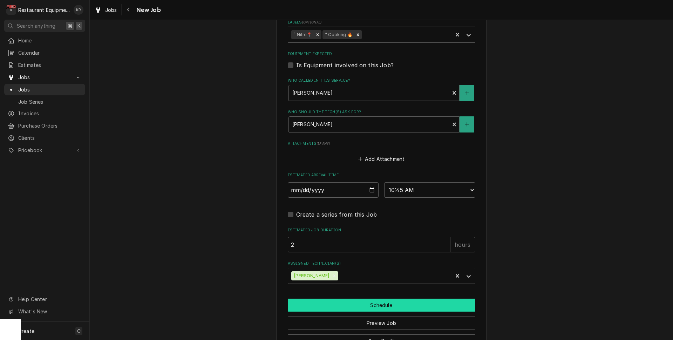
click at [310, 300] on button "Schedule" at bounding box center [382, 305] width 188 height 13
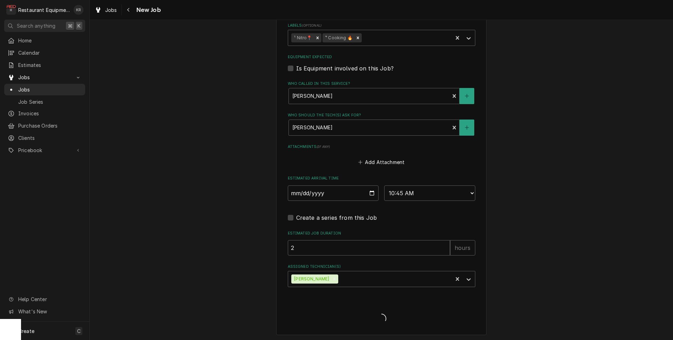
type textarea "x"
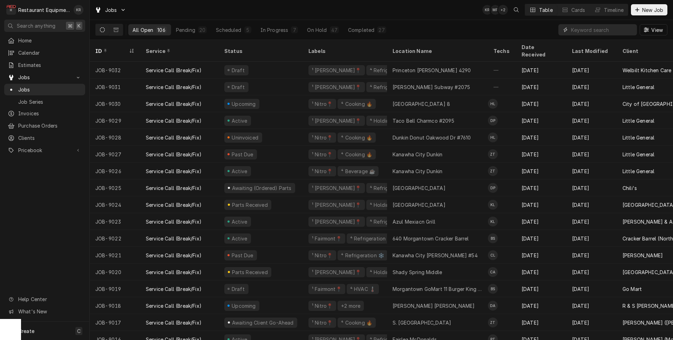
click at [582, 32] on input "Dynamic Content Wrapper" at bounding box center [602, 29] width 62 height 11
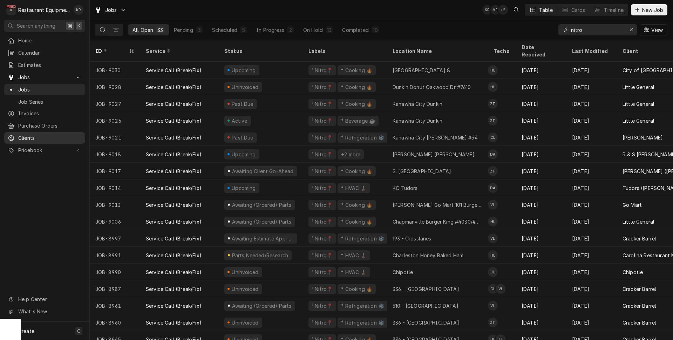
type input "nitro"
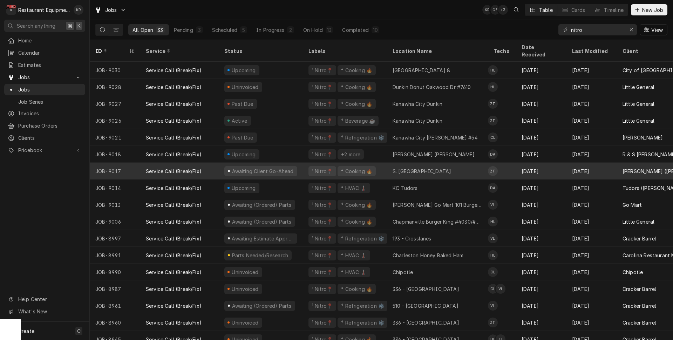
click at [172, 168] on div "Service Call (Break/Fix)" at bounding box center [174, 171] width 56 height 7
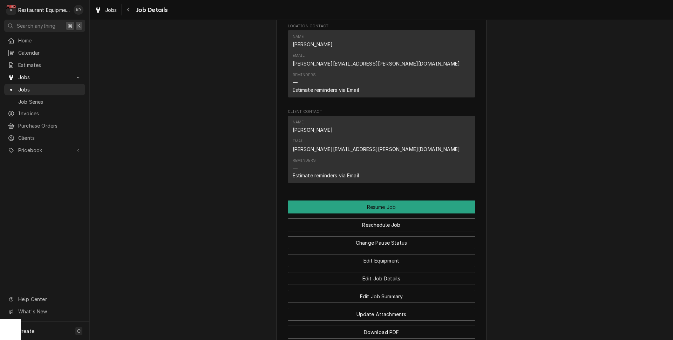
scroll to position [860, 0]
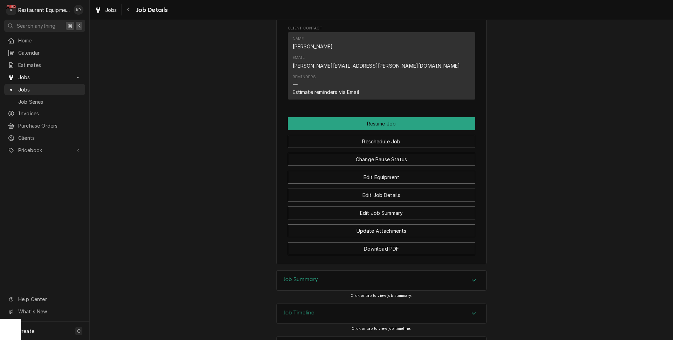
click at [298, 276] on h3 "Job Summary" at bounding box center [301, 279] width 34 height 7
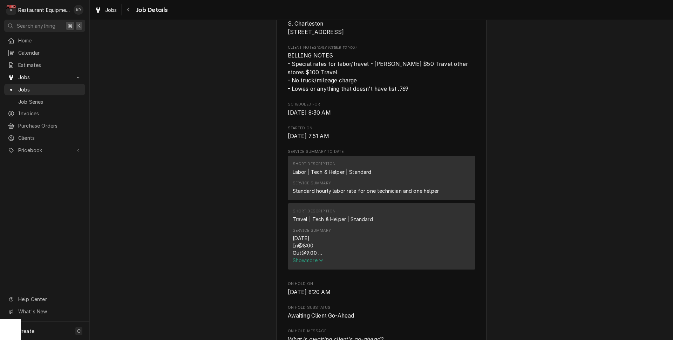
scroll to position [235, 0]
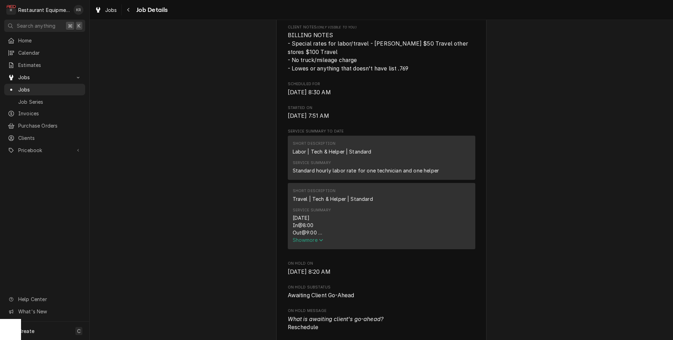
click at [309, 243] on span "Show more" at bounding box center [308, 240] width 31 height 6
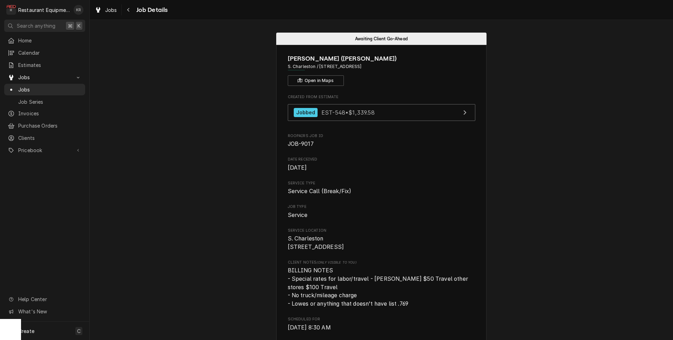
scroll to position [11, 0]
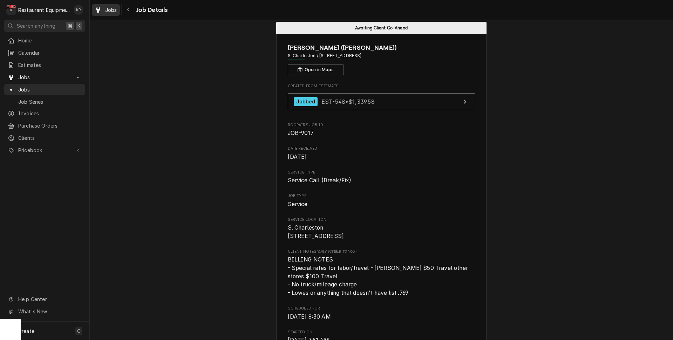
click at [109, 9] on span "Jobs" at bounding box center [111, 9] width 12 height 7
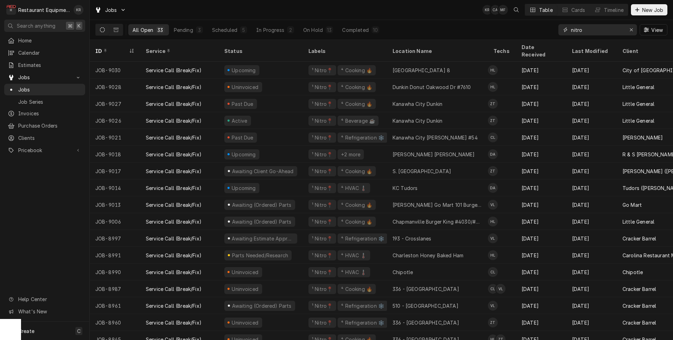
click at [591, 32] on input "nitro" at bounding box center [597, 29] width 53 height 11
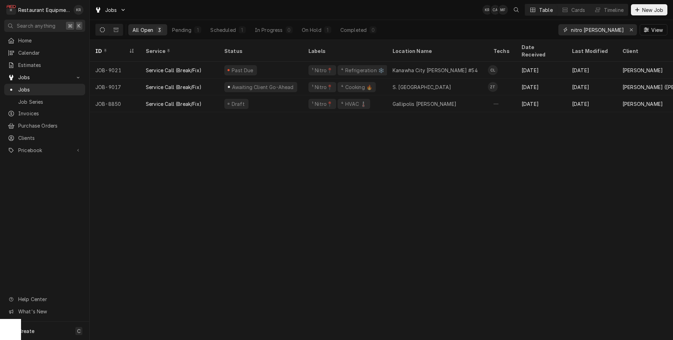
type input "nitro bob"
click at [630, 31] on icon "Erase input" at bounding box center [631, 29] width 3 height 3
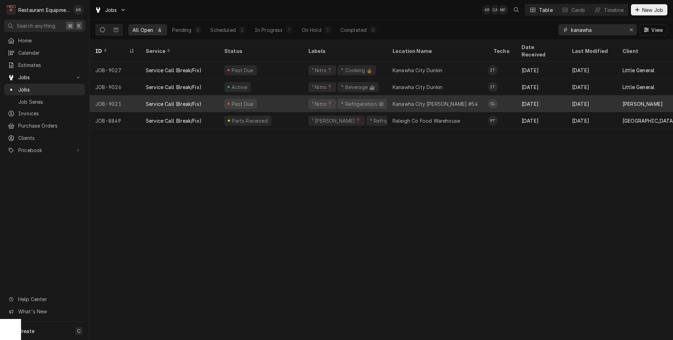
type input "kanawha"
click at [372, 100] on div "⁴ Refrigeration ❄️" at bounding box center [362, 103] width 45 height 7
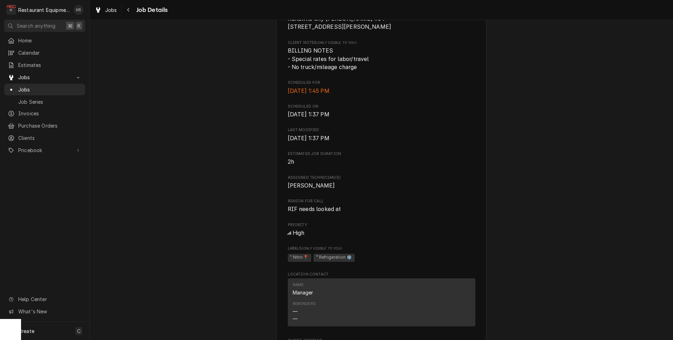
scroll to position [426, 0]
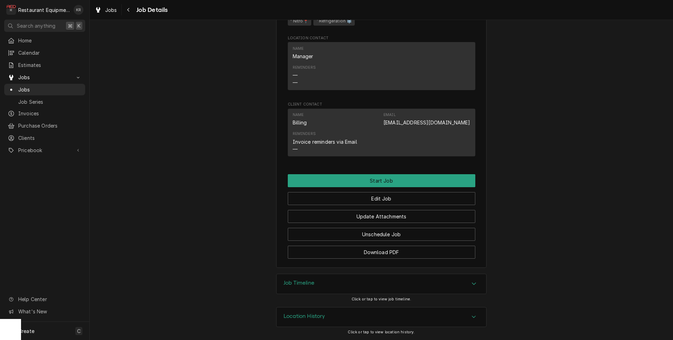
click at [312, 283] on h3 "Job Timeline" at bounding box center [299, 283] width 31 height 7
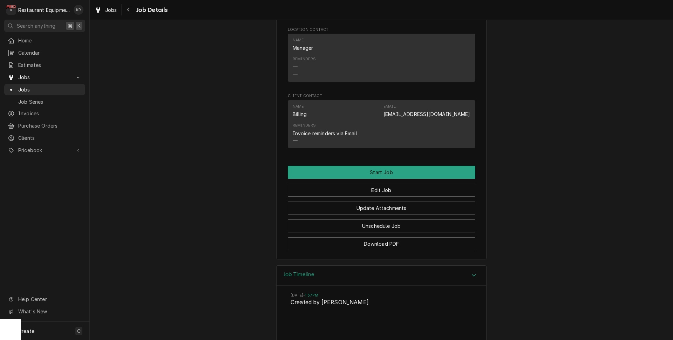
scroll to position [499, 0]
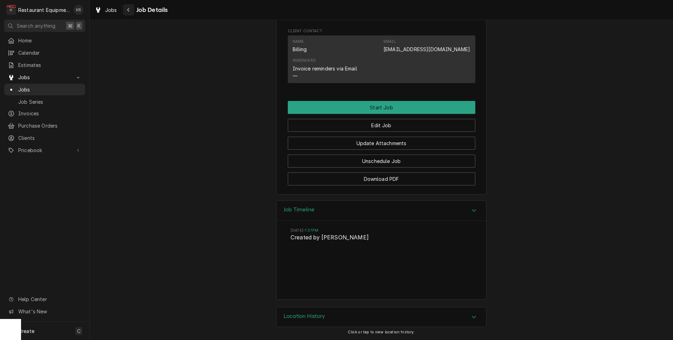
click at [128, 12] on icon "Navigate back" at bounding box center [128, 9] width 3 height 5
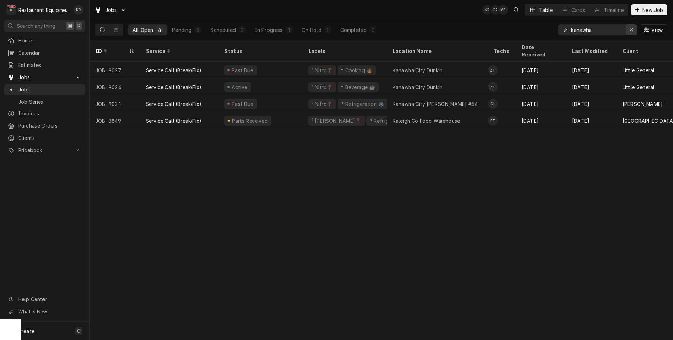
click at [635, 29] on div "Erase input" at bounding box center [631, 29] width 7 height 7
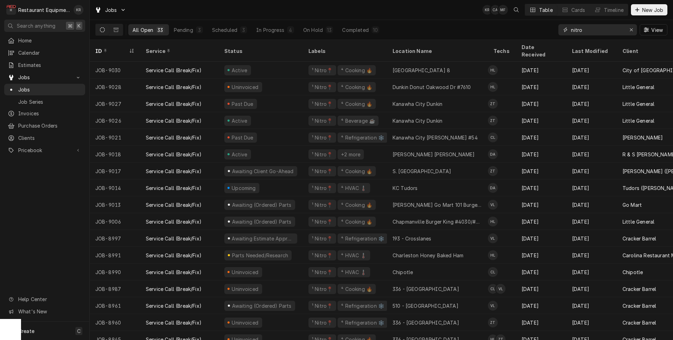
type input "nitro"
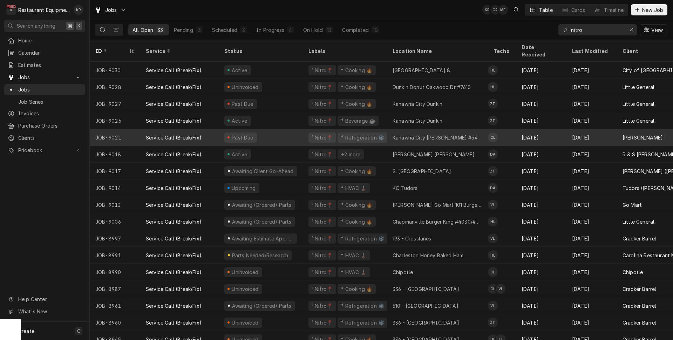
click at [413, 134] on div "Kanawha City Bob Evans #54" at bounding box center [435, 137] width 85 height 7
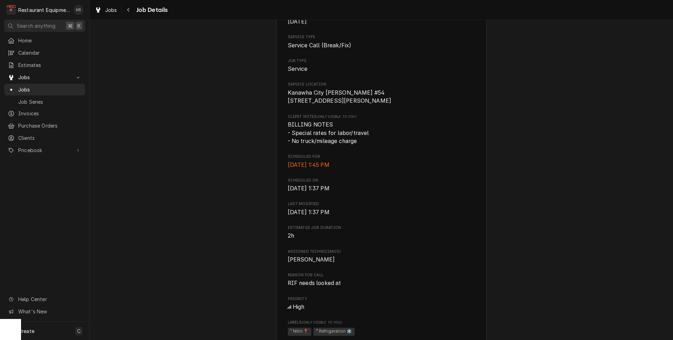
scroll to position [108, 0]
click at [129, 11] on icon "Navigate back" at bounding box center [128, 9] width 3 height 5
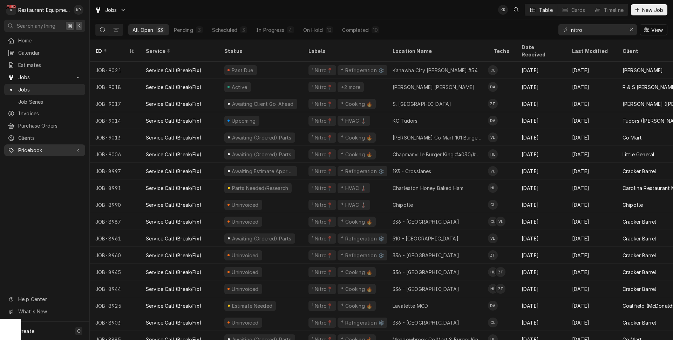
scroll to position [66, 0]
click at [241, 135] on div "Awaiting (Ordered) Parts" at bounding box center [261, 138] width 61 height 7
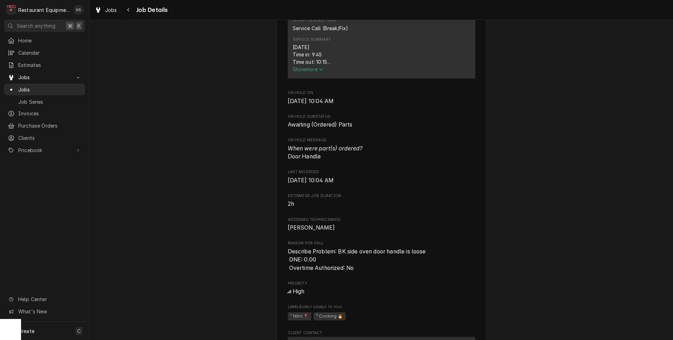
scroll to position [309, 0]
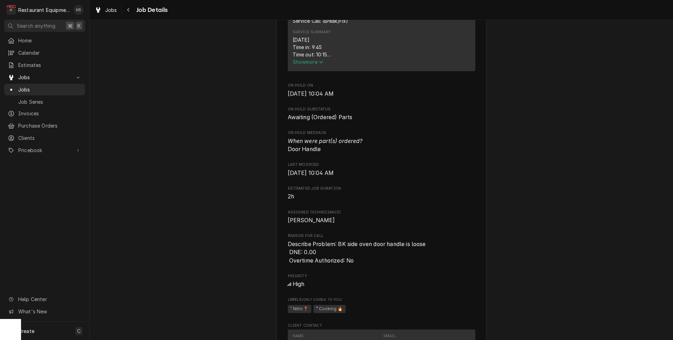
click at [305, 65] on span "Show more" at bounding box center [308, 62] width 31 height 6
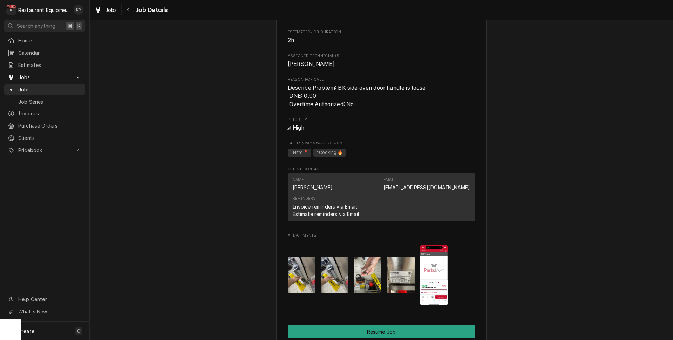
scroll to position [616, 0]
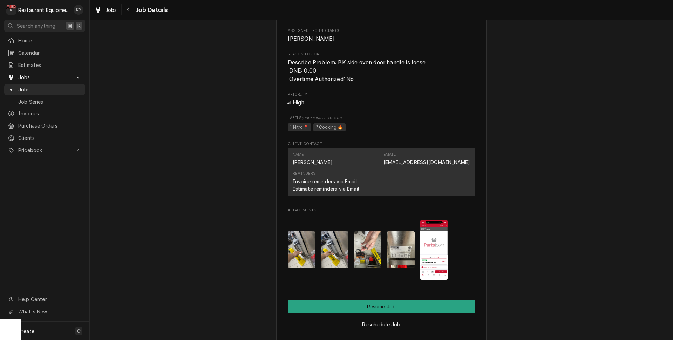
click at [434, 262] on img "Attachments" at bounding box center [434, 250] width 28 height 60
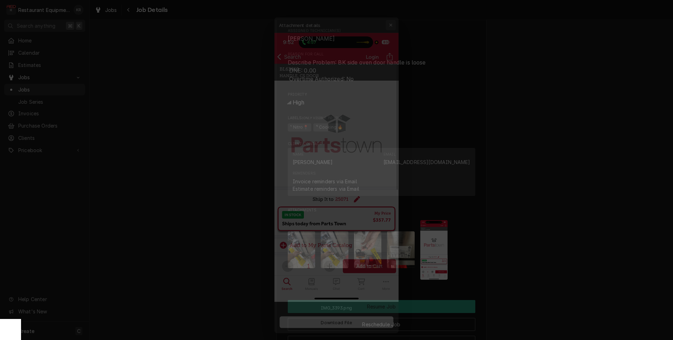
click at [396, 8] on icon "button" at bounding box center [396, 7] width 4 height 5
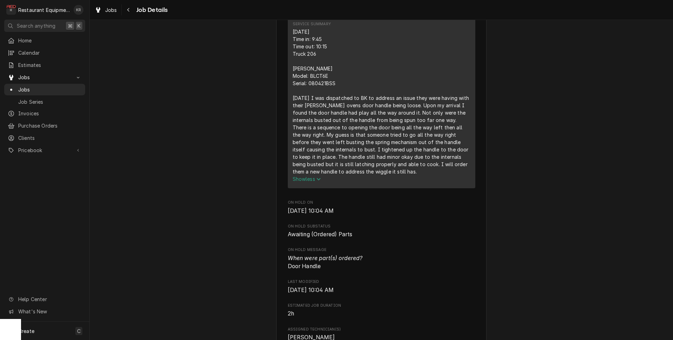
scroll to position [313, 0]
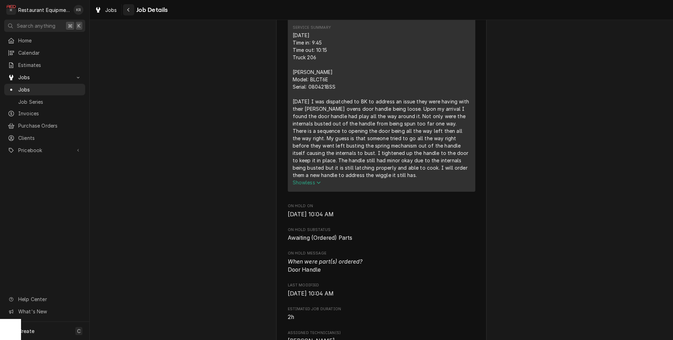
click at [128, 8] on icon "Navigate back" at bounding box center [128, 9] width 3 height 5
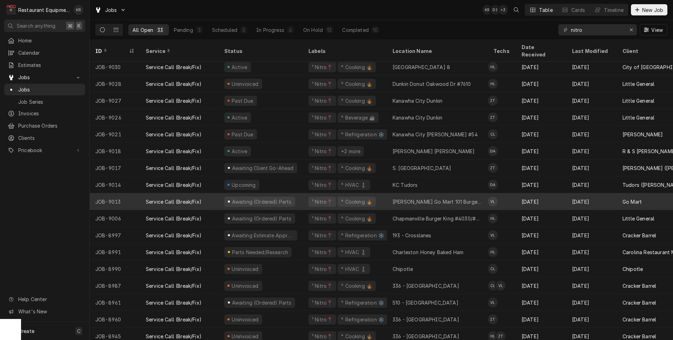
scroll to position [4, 0]
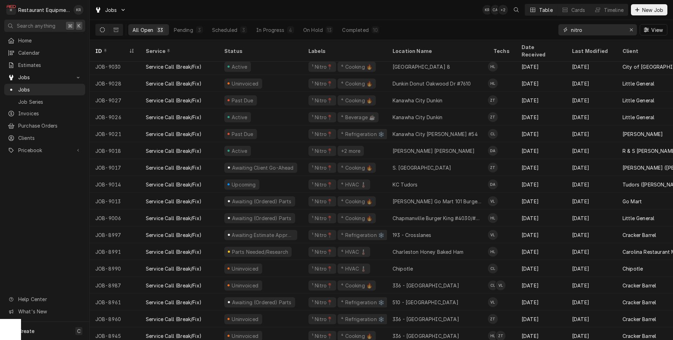
click at [604, 32] on input "nitro" at bounding box center [597, 29] width 53 height 11
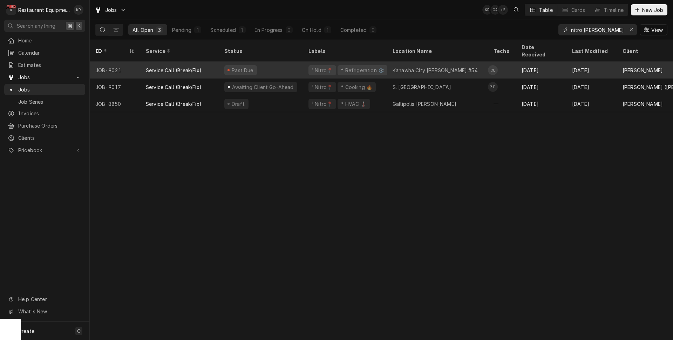
type input "nitro bob"
click at [404, 67] on div "Kanawha City Bob Evans #54" at bounding box center [435, 70] width 85 height 7
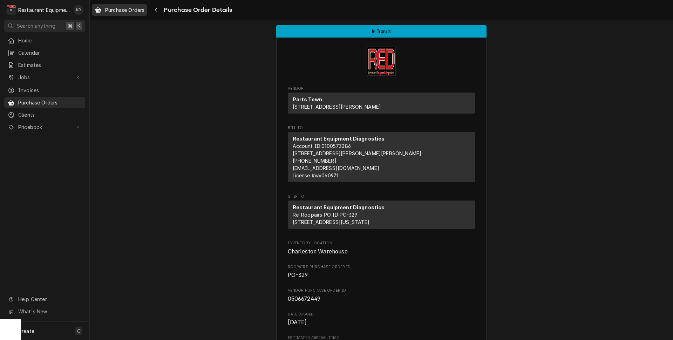
scroll to position [227, 0]
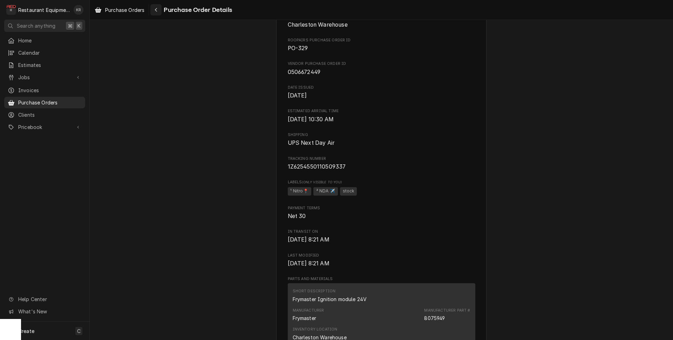
click at [155, 7] on div "Navigate back" at bounding box center [156, 9] width 7 height 7
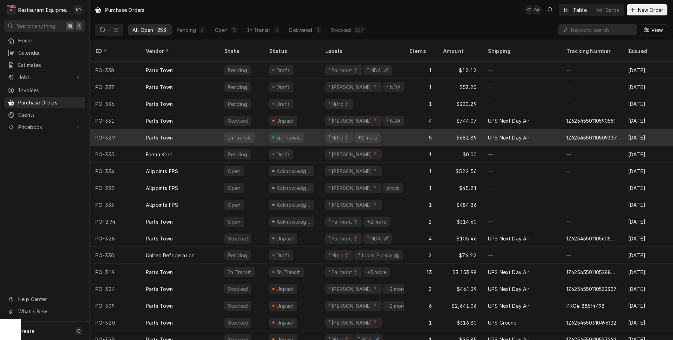
click at [121, 130] on div "PO-329" at bounding box center [115, 137] width 50 height 17
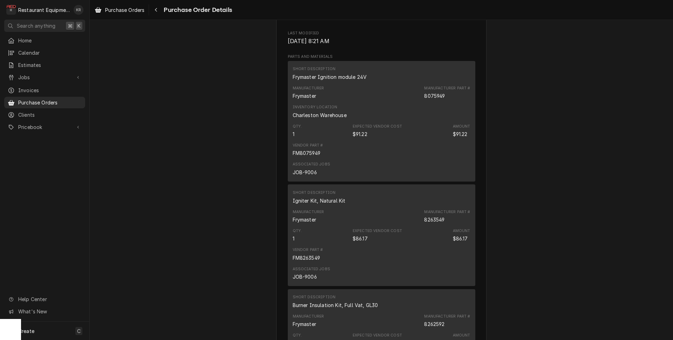
scroll to position [442, 0]
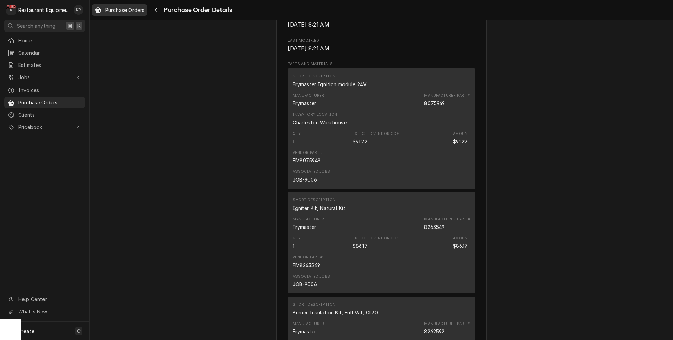
click at [118, 10] on span "Purchase Orders" at bounding box center [124, 9] width 39 height 7
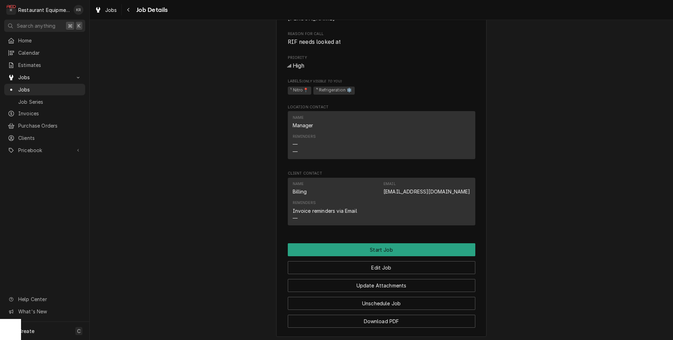
scroll to position [360, 0]
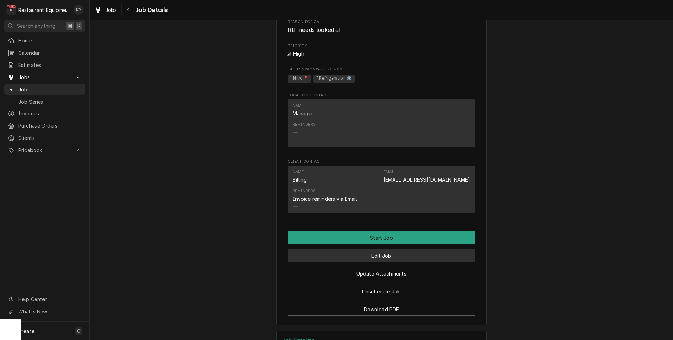
click at [377, 262] on button "Edit Job" at bounding box center [382, 255] width 188 height 13
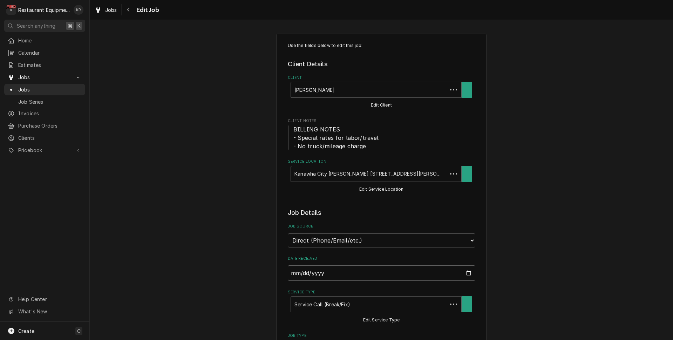
type textarea "x"
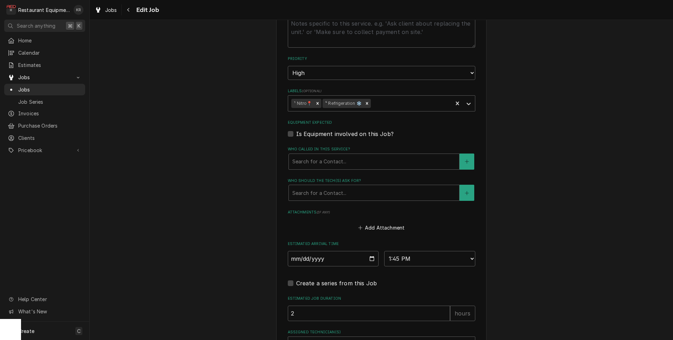
scroll to position [464, 0]
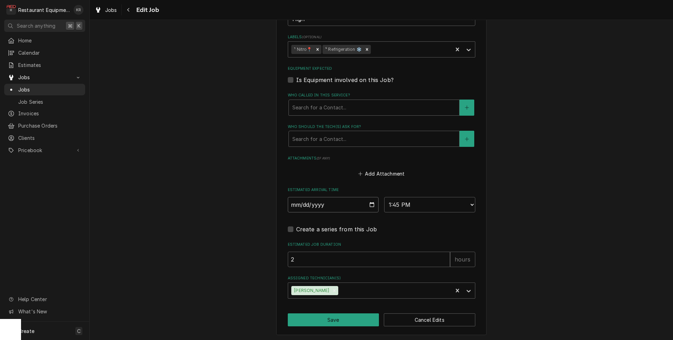
click at [370, 203] on input "[DATE]" at bounding box center [333, 204] width 91 height 15
type input "[DATE]"
type textarea "x"
click at [384, 197] on select "AM / PM 6:00 AM 6:15 AM 6:30 AM 6:45 AM 7:00 AM 7:15 AM 7:30 AM 7:45 AM 8:00 AM…" at bounding box center [429, 204] width 91 height 15
select select "12:00:00"
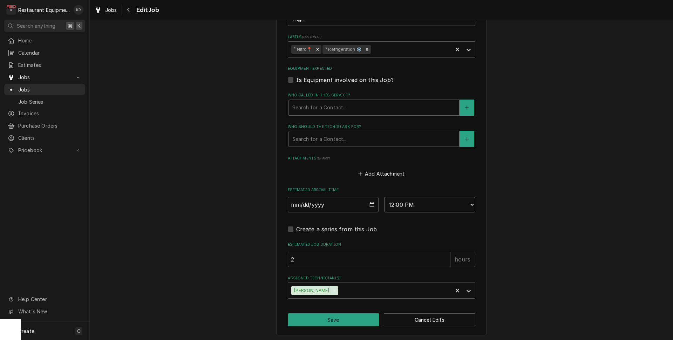
click option "12:00 PM" at bounding box center [0, 0] width 0 height 0
click at [331, 323] on button "Save" at bounding box center [334, 319] width 92 height 13
type textarea "x"
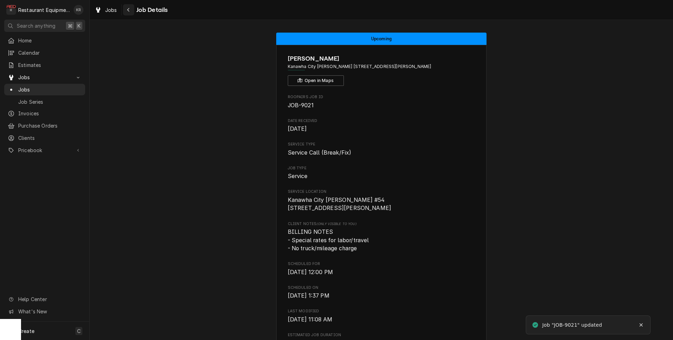
click at [127, 11] on icon "Navigate back" at bounding box center [128, 9] width 3 height 5
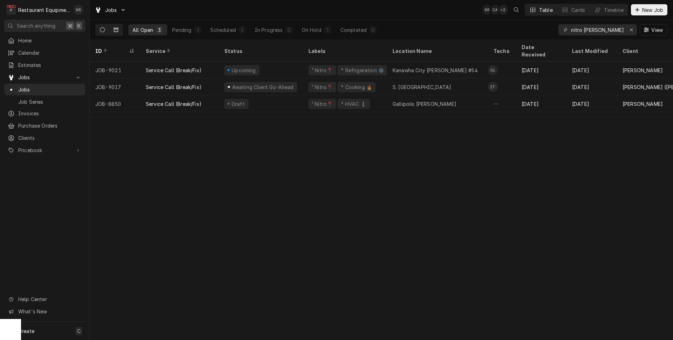
click at [117, 30] on icon "Dynamic Content Wrapper" at bounding box center [116, 29] width 5 height 5
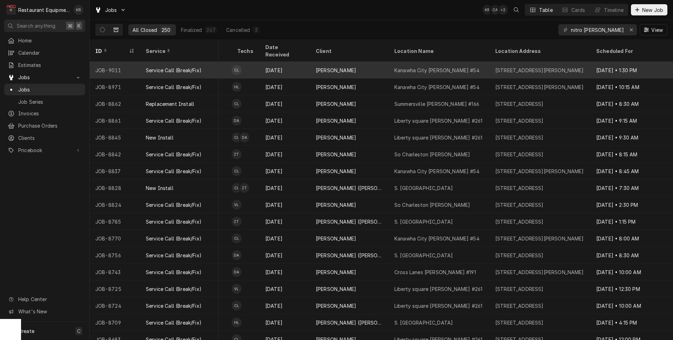
scroll to position [0, 328]
click at [443, 67] on div "Kanawha City [PERSON_NAME] #54" at bounding box center [435, 70] width 85 height 7
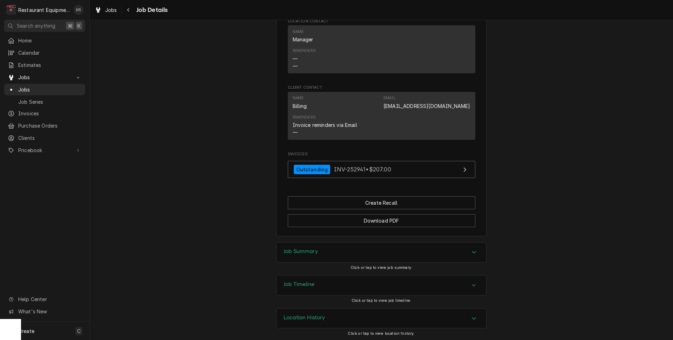
scroll to position [556, 0]
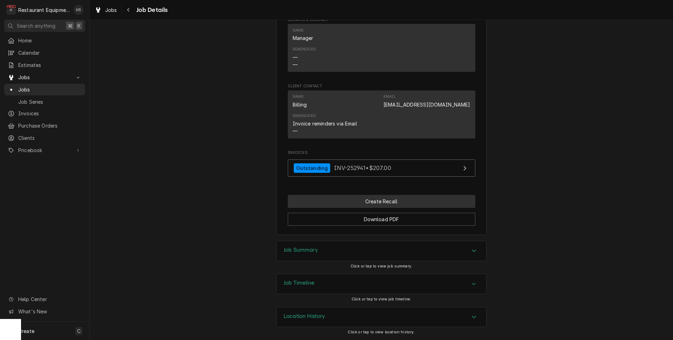
click at [392, 201] on button "Create Recall" at bounding box center [382, 201] width 188 height 13
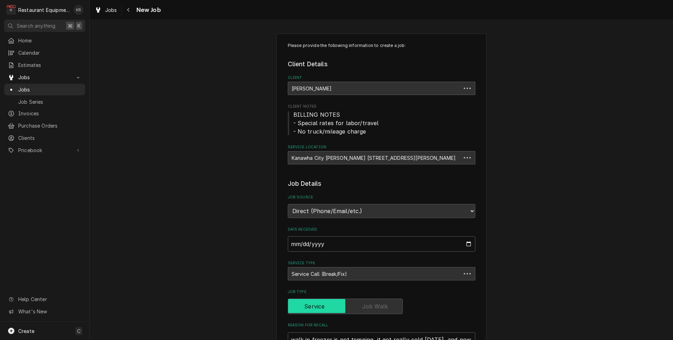
type textarea "x"
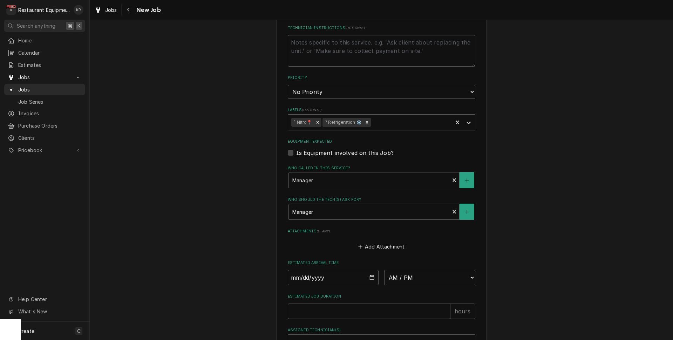
scroll to position [417, 0]
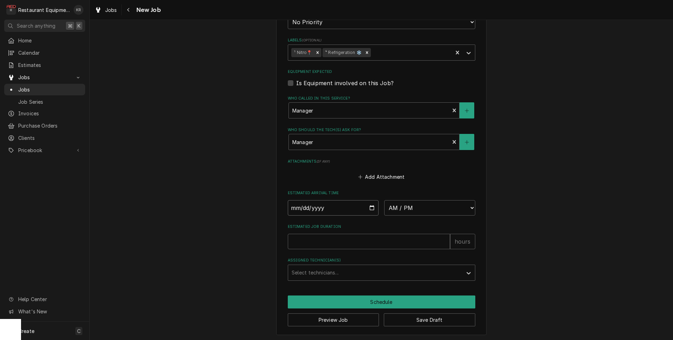
click at [371, 208] on input "Date" at bounding box center [333, 207] width 91 height 15
type input "[DATE]"
type textarea "x"
click at [384, 200] on select "AM / PM 6:00 AM 6:15 AM 6:30 AM 6:45 AM 7:00 AM 7:15 AM 7:30 AM 7:45 AM 8:00 AM…" at bounding box center [429, 207] width 91 height 15
select select "12:00:00"
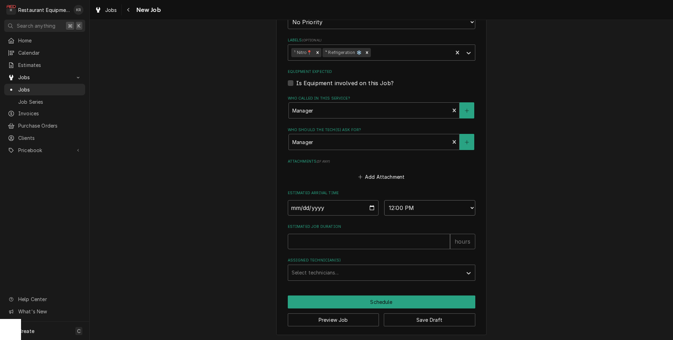
click option "12:00 PM" at bounding box center [0, 0] width 0 height 0
type textarea "x"
click at [336, 238] on input "Estimated Job Duration" at bounding box center [369, 241] width 162 height 15
type input "1"
type textarea "x"
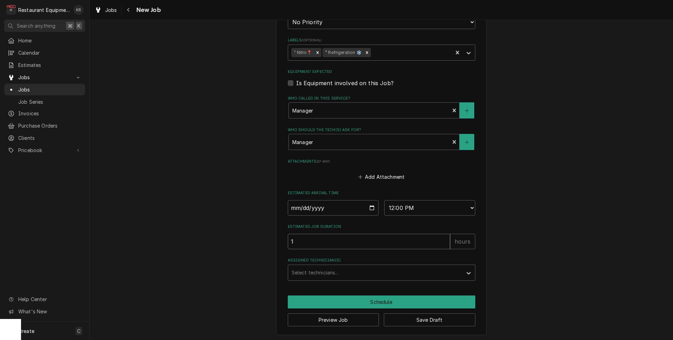
type input "1"
type textarea "x"
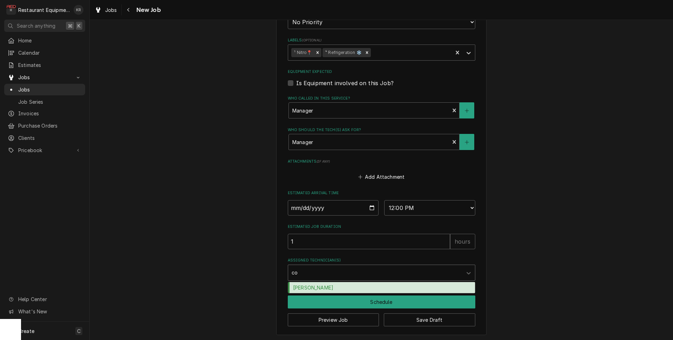
type input "col"
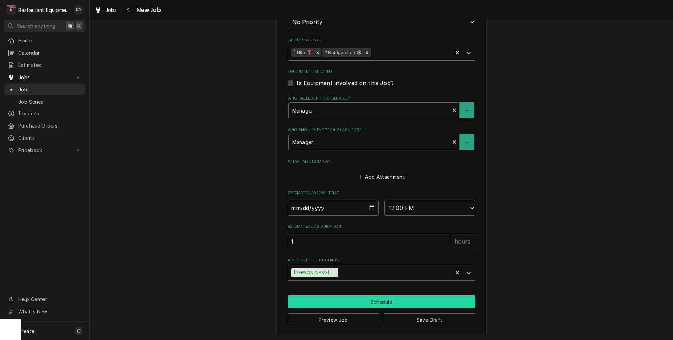
click at [352, 297] on button "Schedule" at bounding box center [382, 302] width 188 height 13
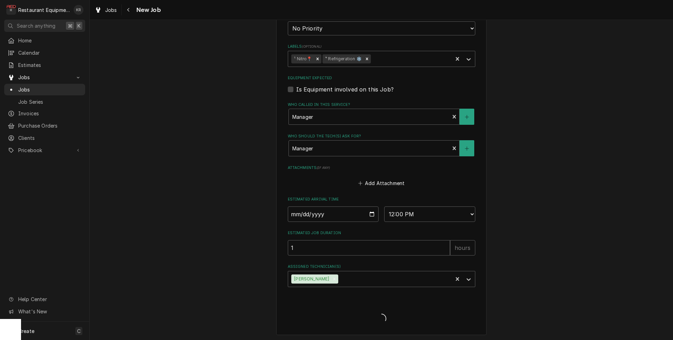
type textarea "x"
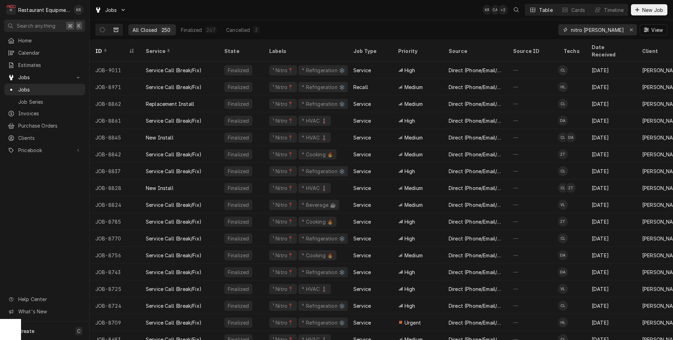
click at [590, 28] on input "nitro [PERSON_NAME]" at bounding box center [597, 29] width 53 height 11
click at [590, 28] on input "nitro bob" at bounding box center [597, 29] width 53 height 11
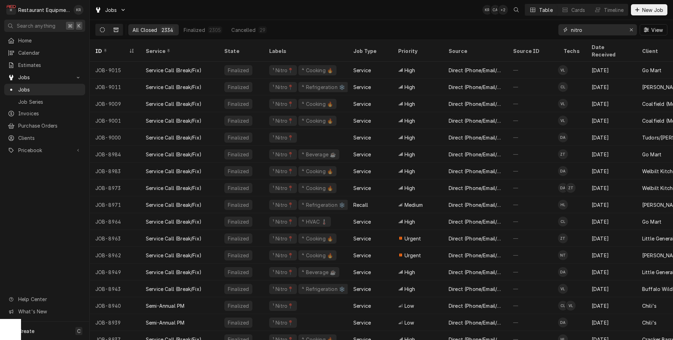
type input "nitro"
click at [100, 25] on button "Dynamic Content Wrapper" at bounding box center [102, 29] width 13 height 11
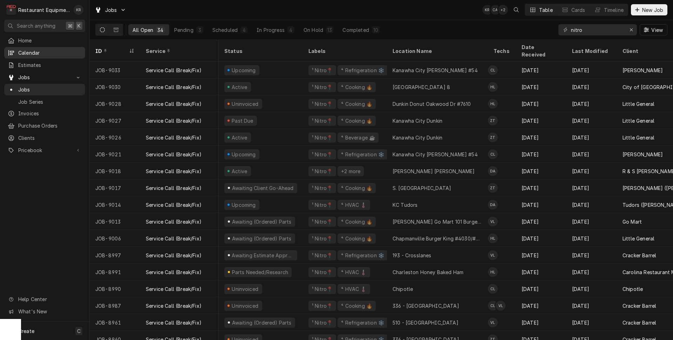
scroll to position [0, 3]
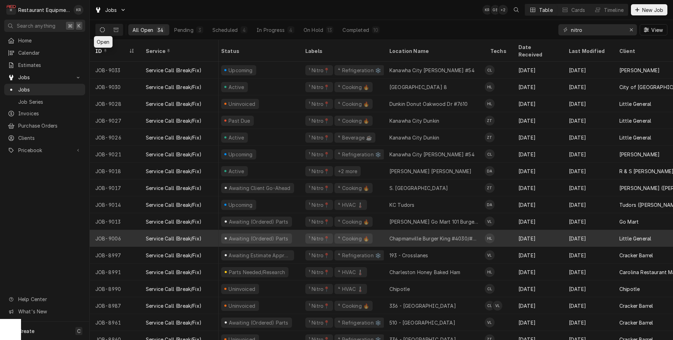
click at [419, 235] on div "Chapmanville Burger King #4030/#7000" at bounding box center [434, 238] width 90 height 7
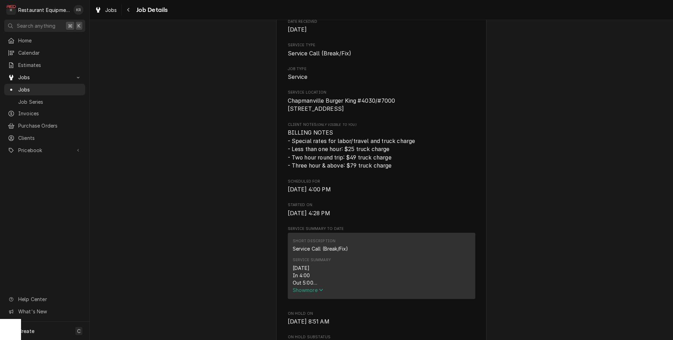
scroll to position [128, 0]
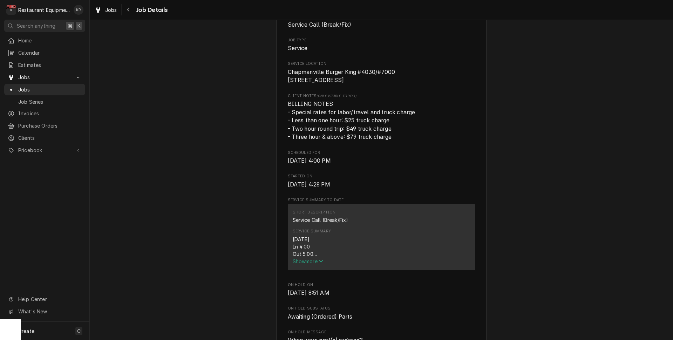
click at [315, 264] on span "Show more" at bounding box center [308, 261] width 31 height 6
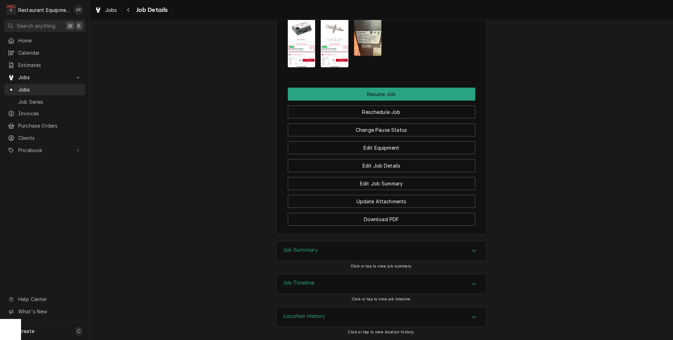
scroll to position [868, 0]
click at [118, 10] on link "Jobs" at bounding box center [106, 10] width 28 height 12
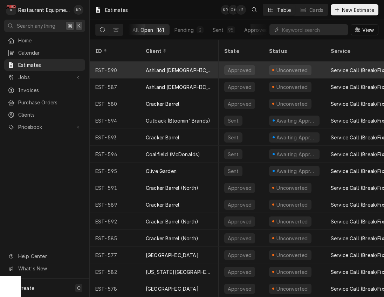
scroll to position [0, 0]
click at [183, 62] on div "Ashland [DEMOGRAPHIC_DATA]-Fil-A" at bounding box center [179, 70] width 79 height 17
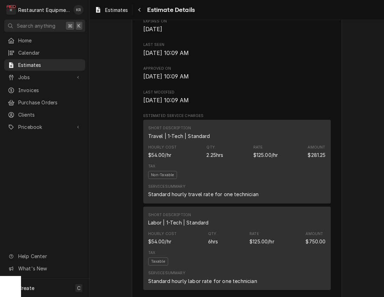
scroll to position [261, 0]
